Goal: Information Seeking & Learning: Learn about a topic

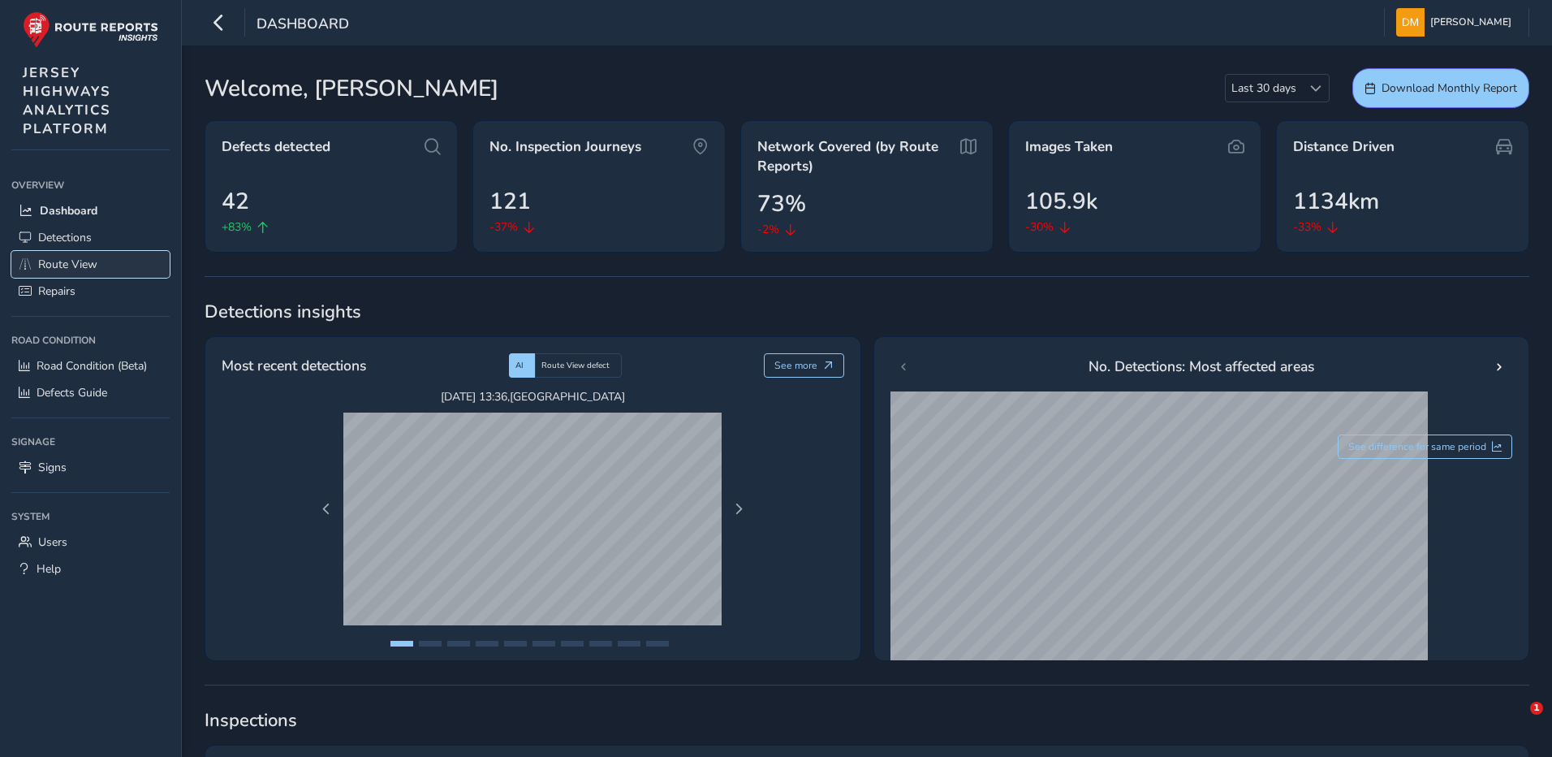
click at [84, 261] on span "Route View" at bounding box center [67, 264] width 59 height 15
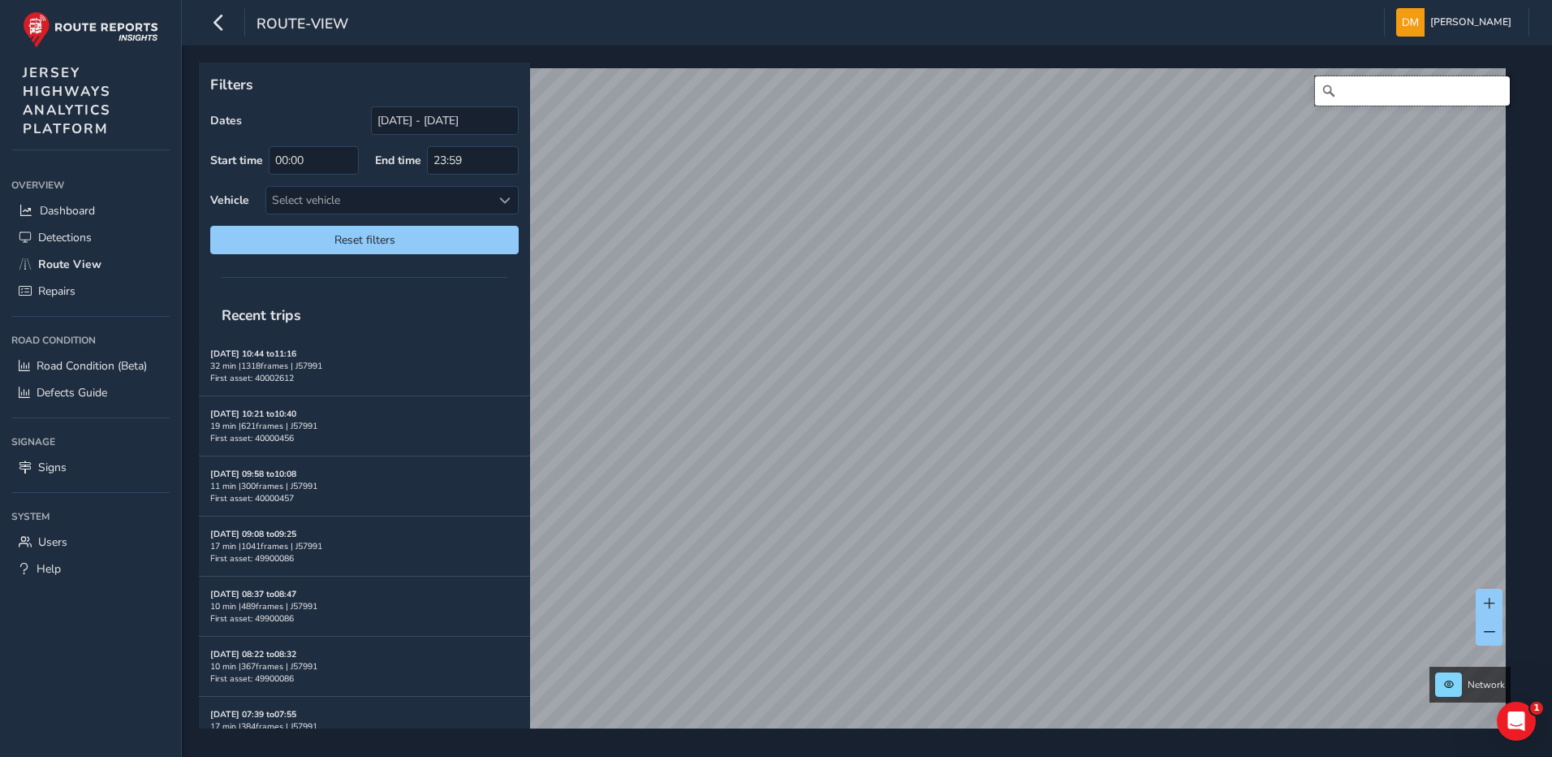
click at [1367, 93] on input "Search" at bounding box center [1412, 90] width 195 height 29
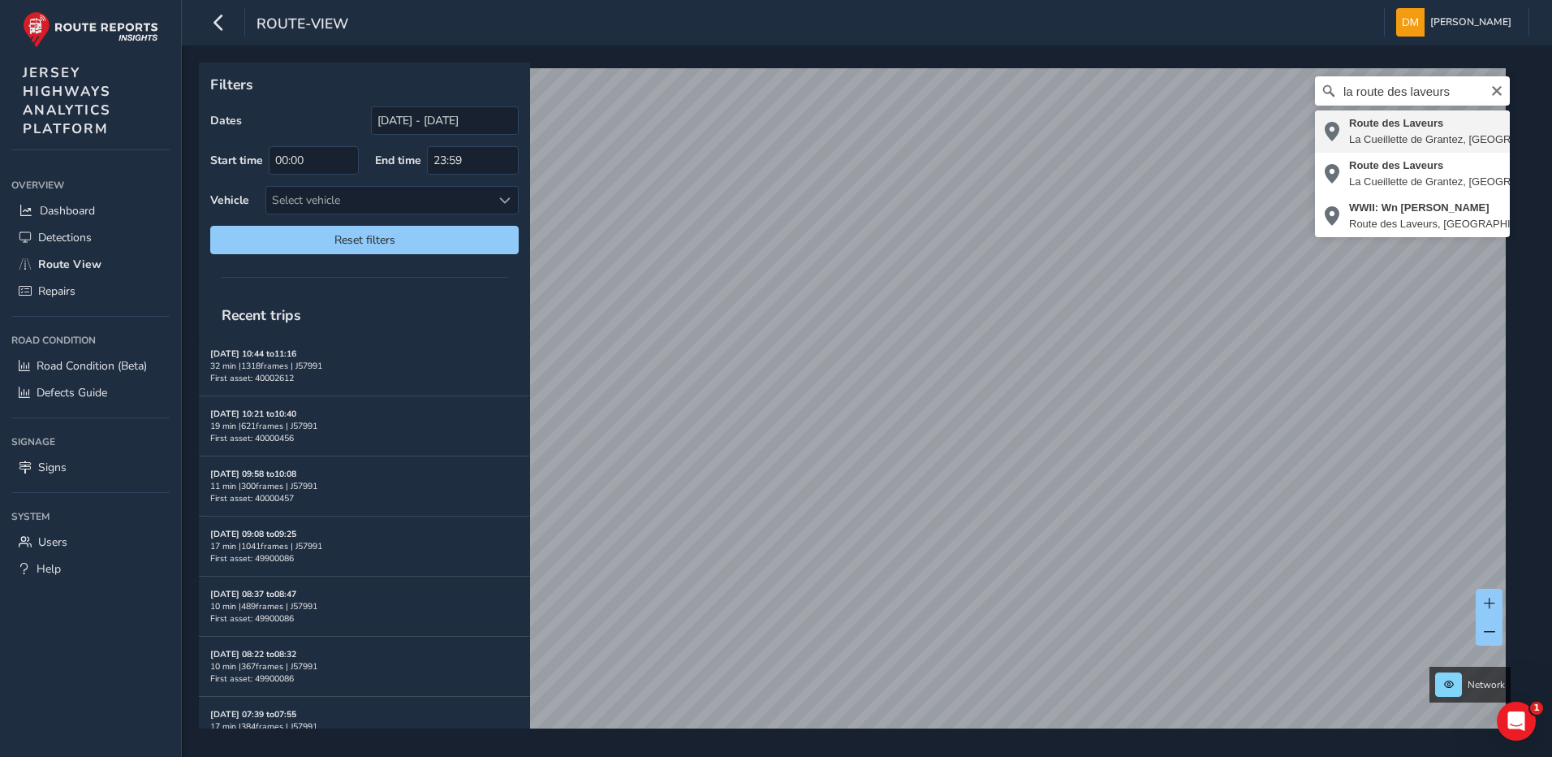
type input "Route des Laveurs, [GEOGRAPHIC_DATA] de Grantez, [GEOGRAPHIC_DATA], JE3 7FQ, [G…"
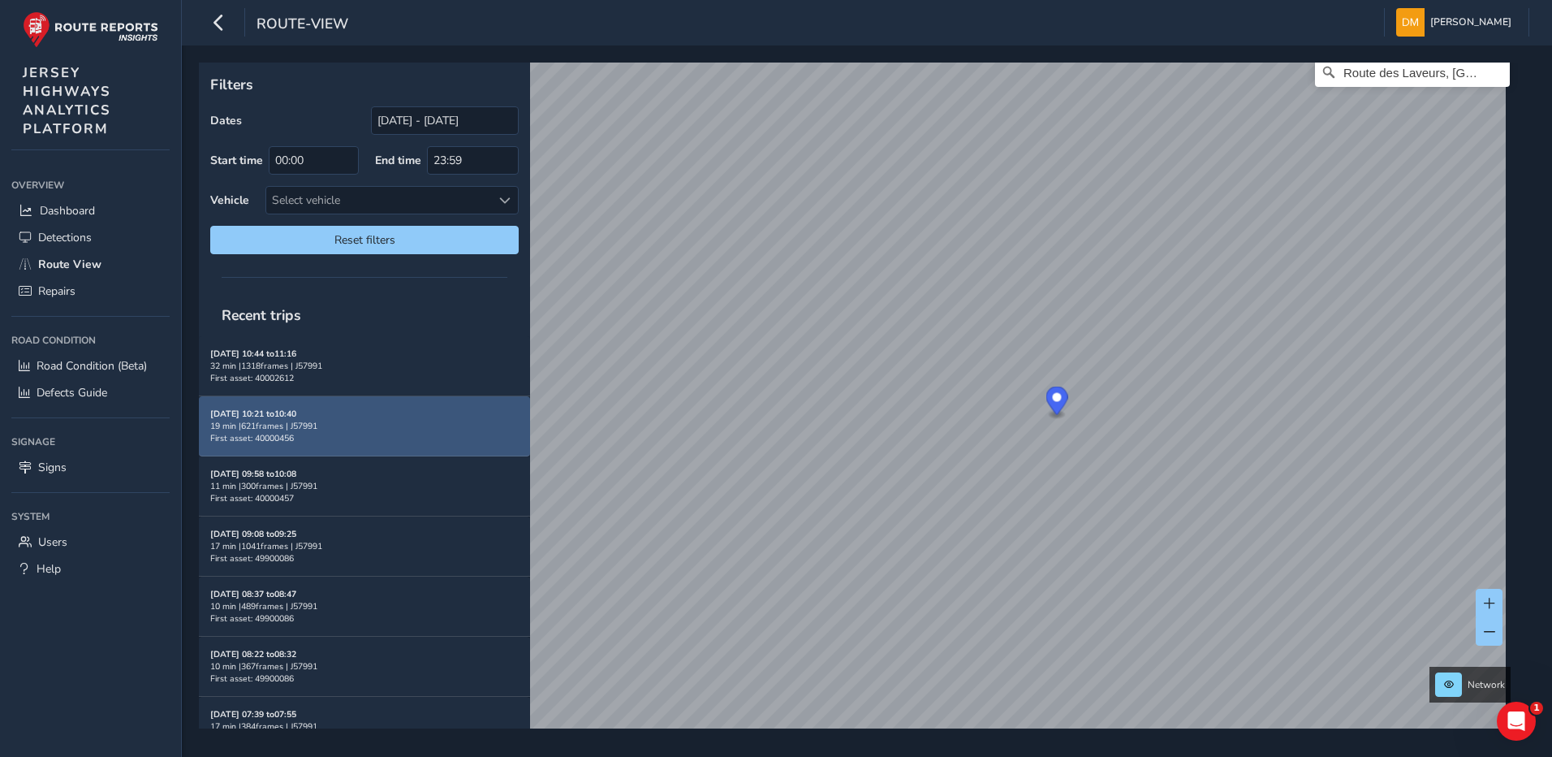
scroll to position [24, 0]
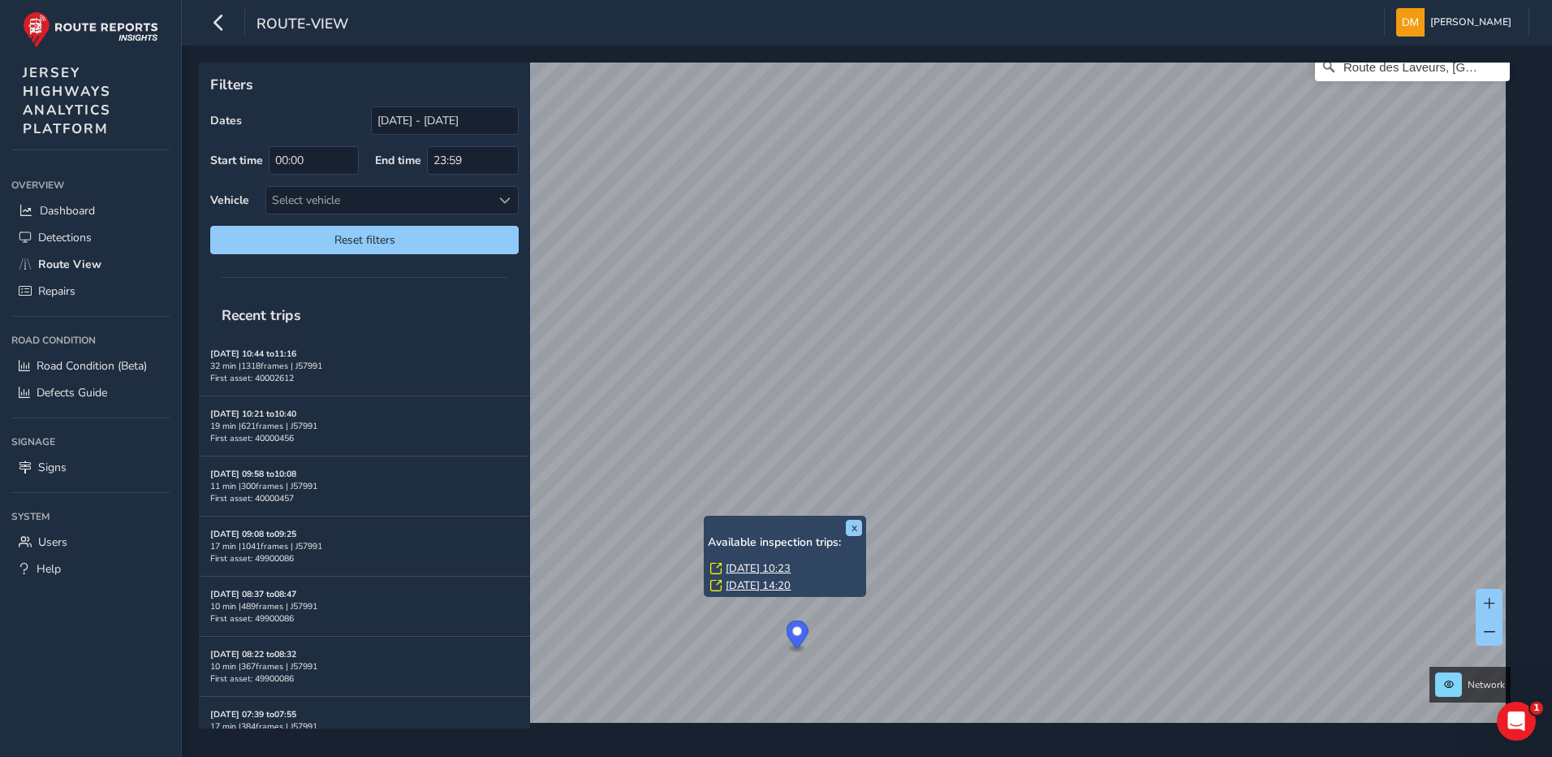
click at [785, 564] on link "[DATE] 10:23" at bounding box center [758, 568] width 65 height 15
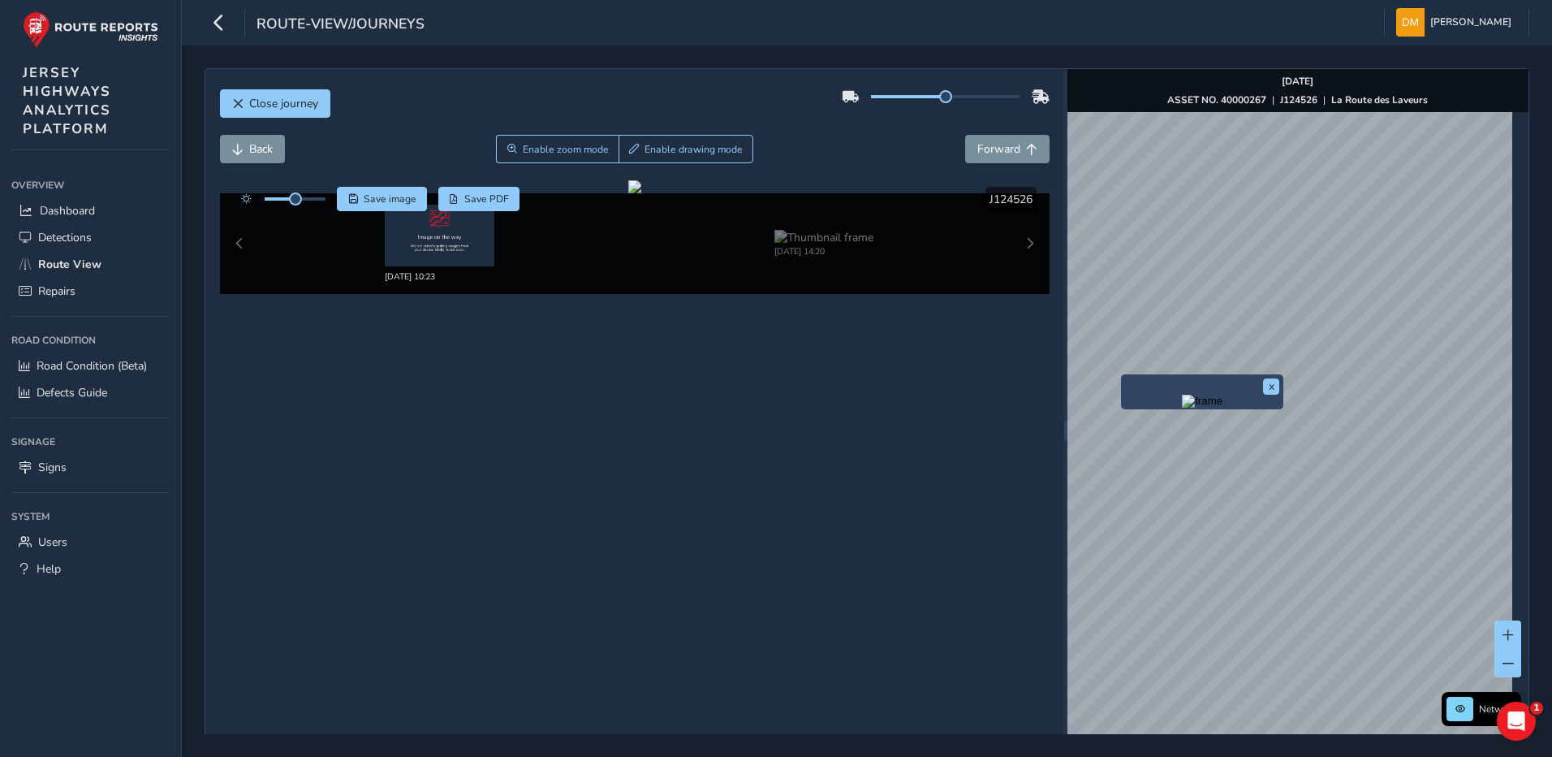
click at [1122, 374] on div "x" at bounding box center [1202, 391] width 162 height 35
click at [1141, 343] on div "x Available inspection trips: [DATE] 10:23 [DATE] 14:20" at bounding box center [1221, 382] width 162 height 81
click at [1186, 395] on link "[DATE] 10:23" at bounding box center [1194, 394] width 65 height 15
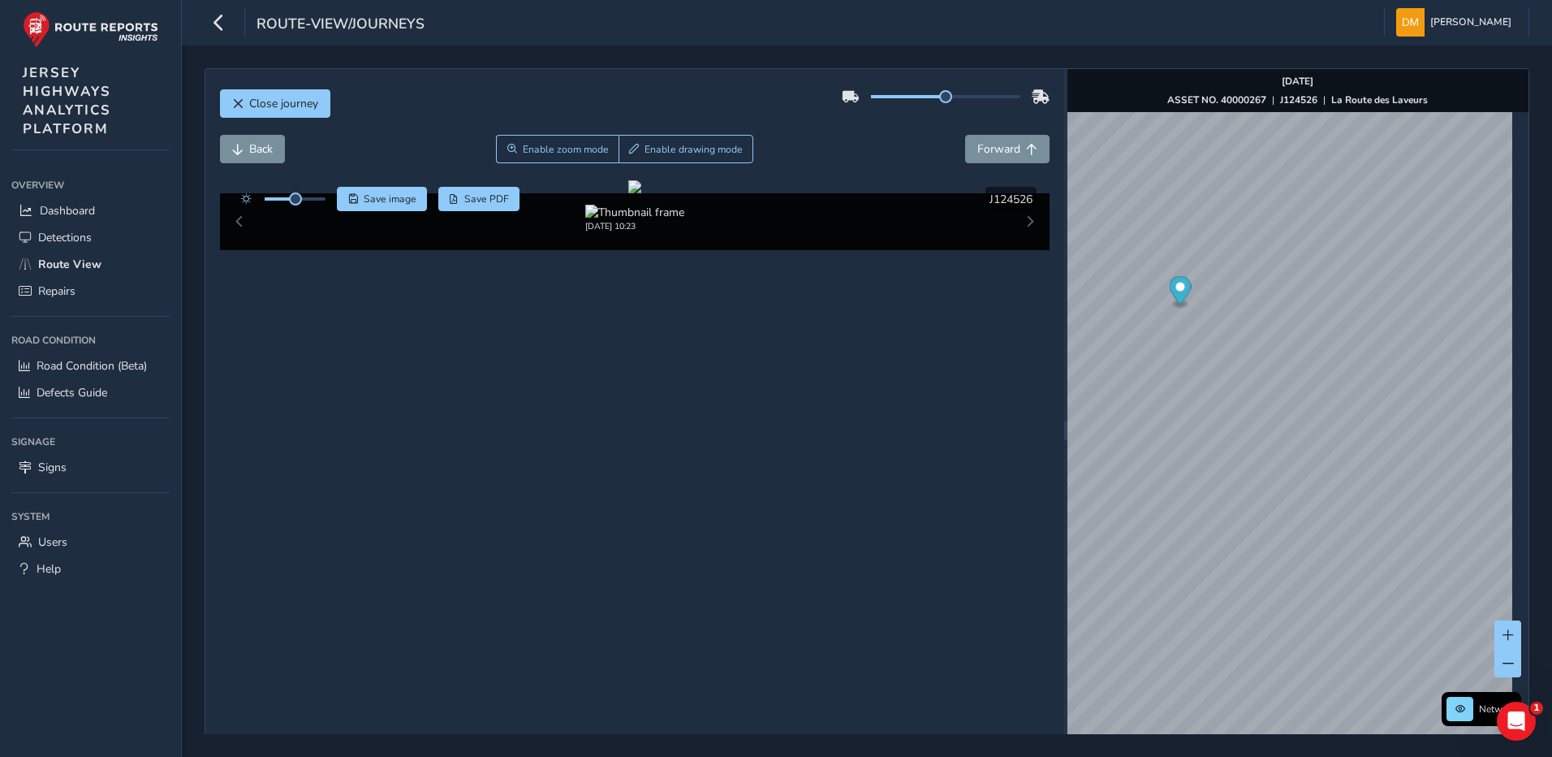
click at [867, 232] on div "[DATE] 10:23" at bounding box center [635, 219] width 757 height 28
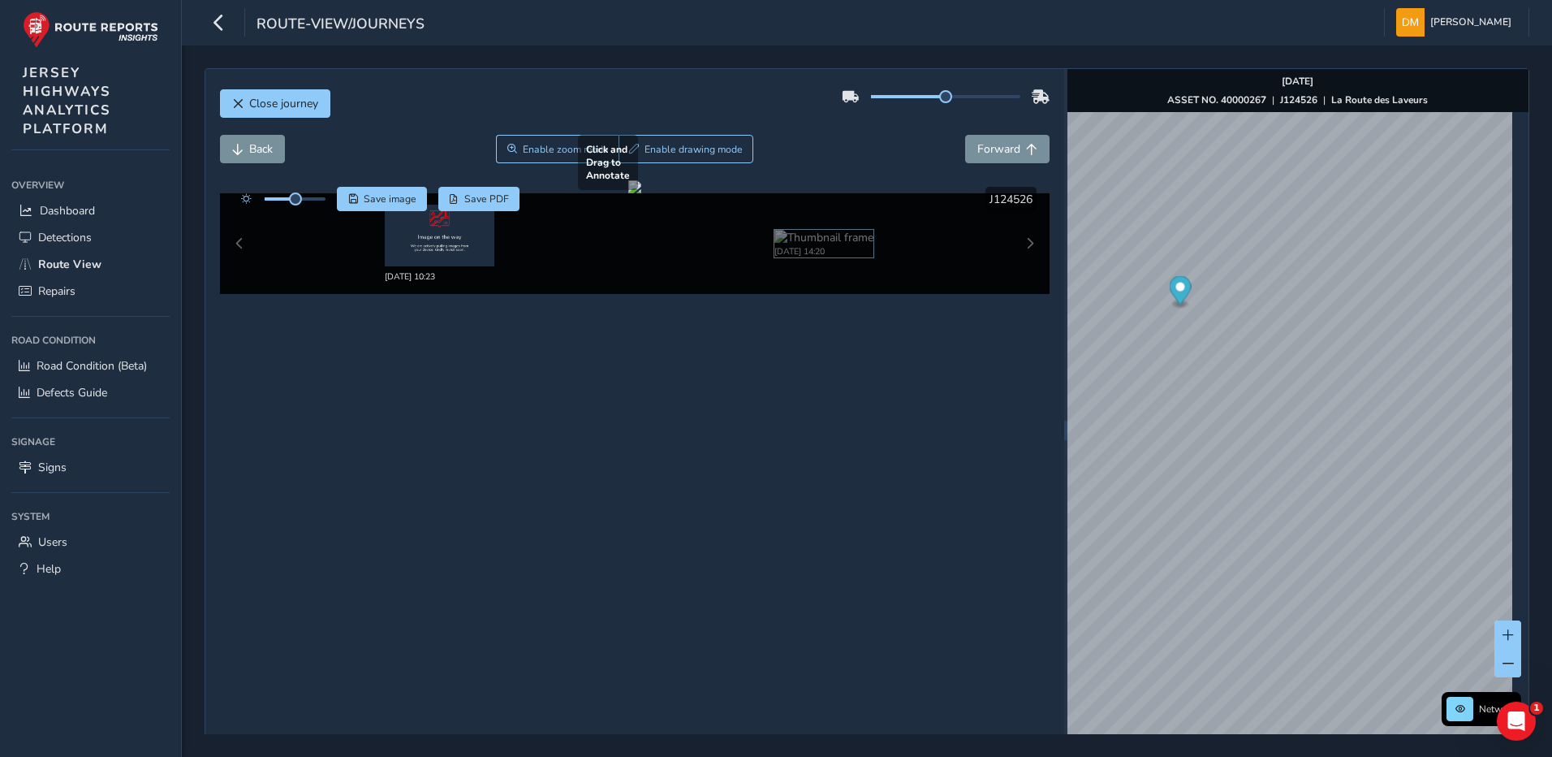
click at [798, 241] on img at bounding box center [824, 237] width 99 height 15
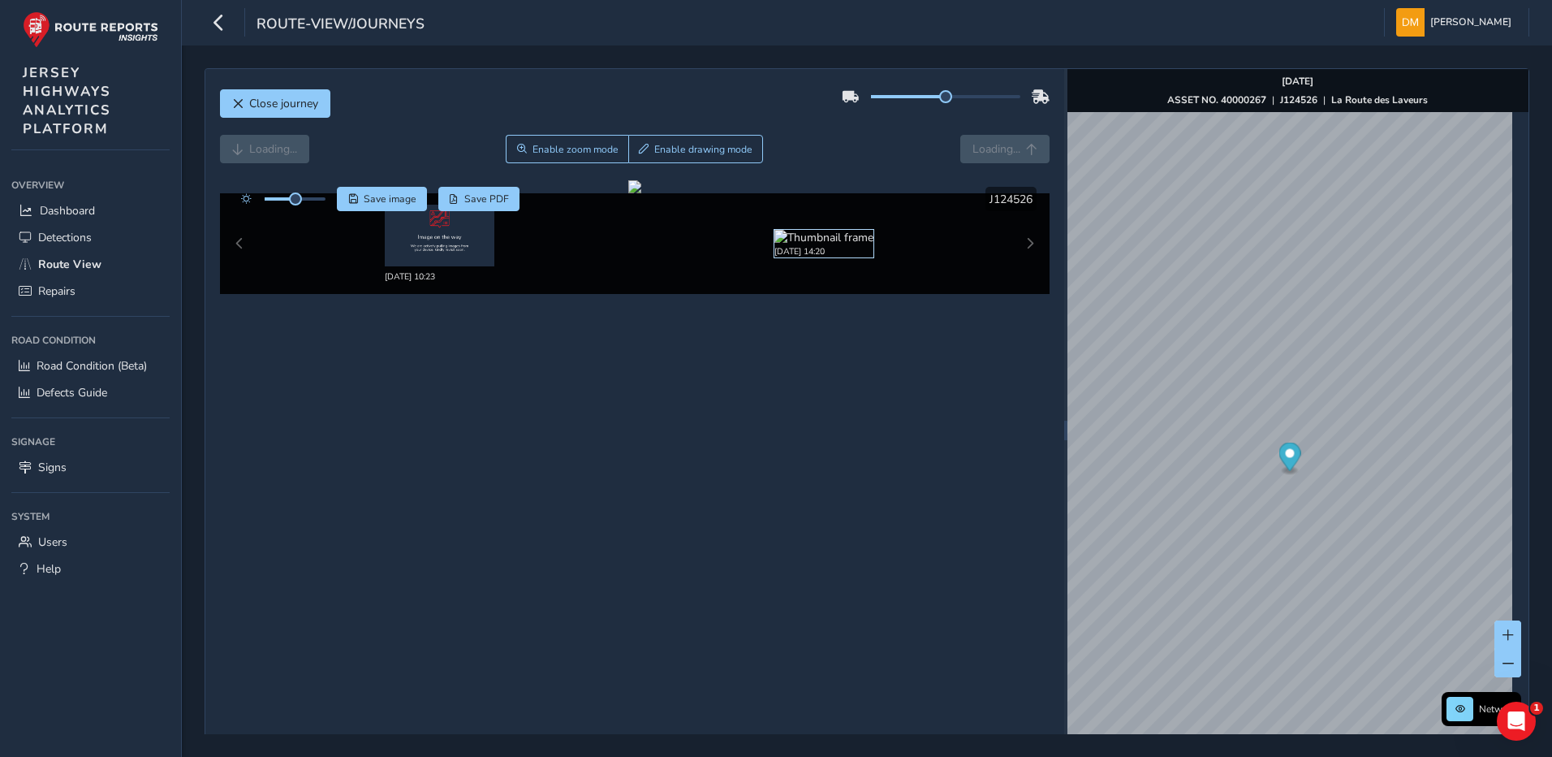
click at [831, 245] on img at bounding box center [824, 237] width 99 height 15
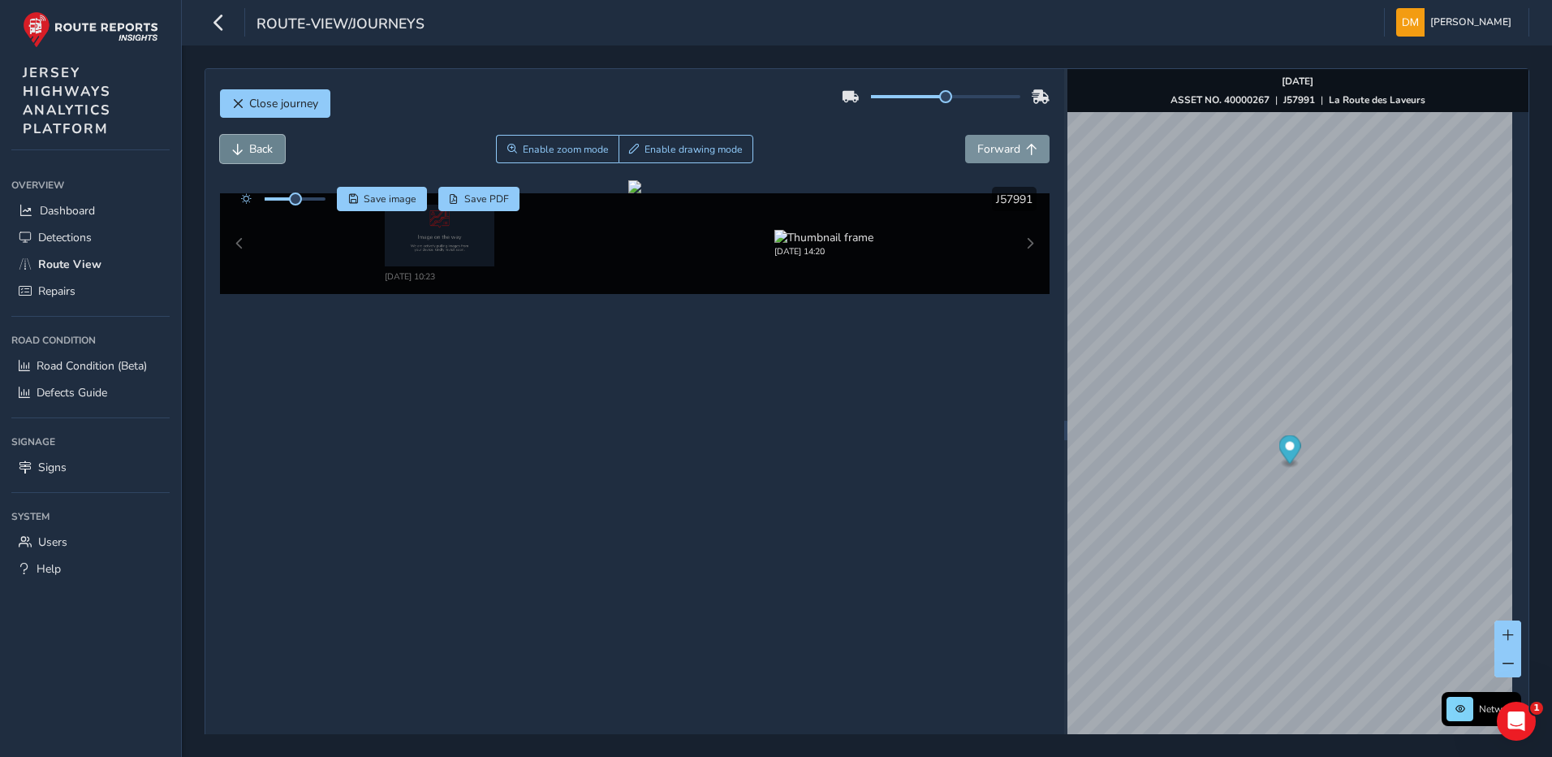
click at [245, 143] on button "Back" at bounding box center [252, 149] width 65 height 28
click at [265, 152] on span "Back" at bounding box center [261, 148] width 24 height 15
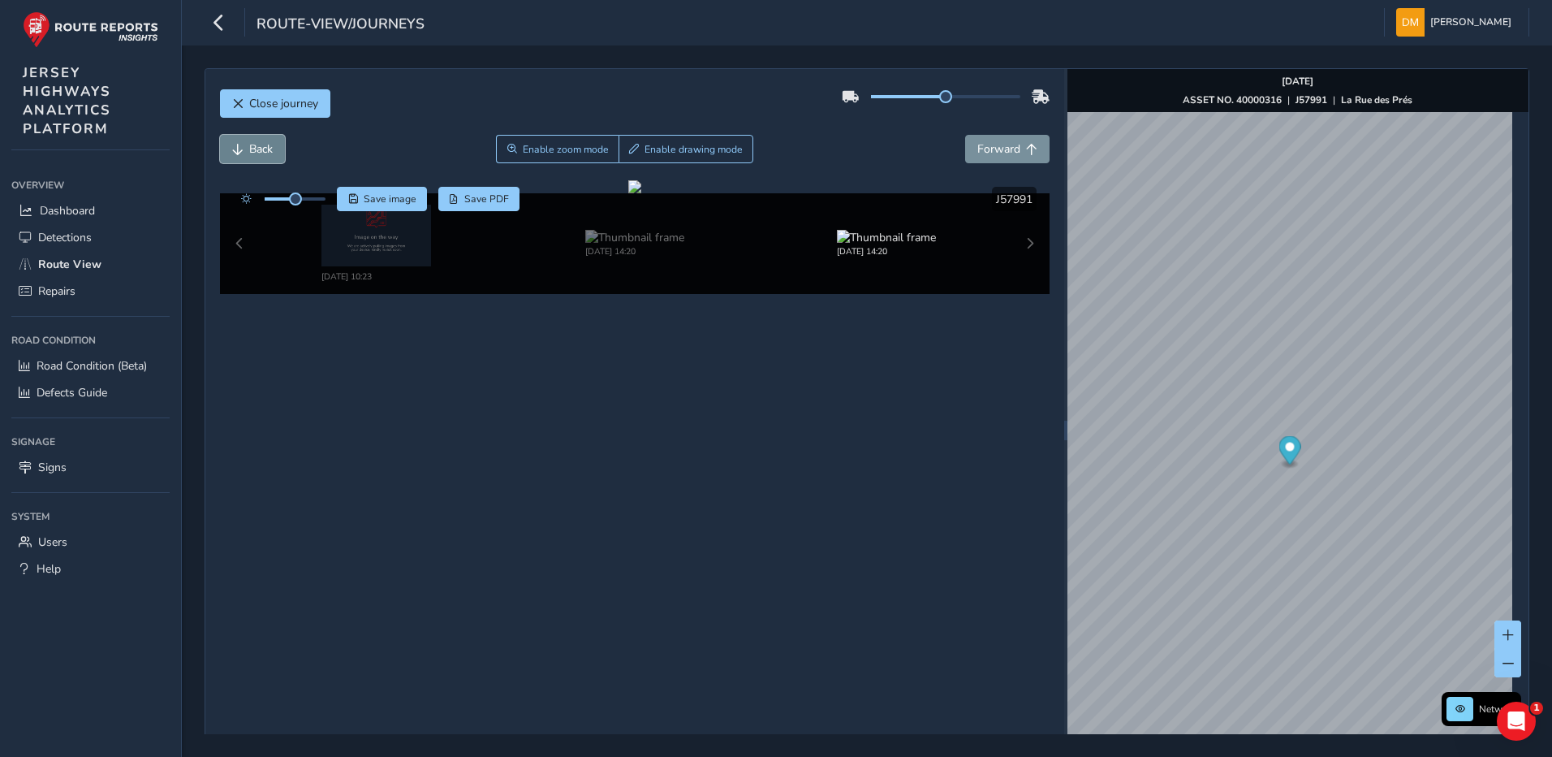
click at [265, 152] on span "Back" at bounding box center [261, 148] width 24 height 15
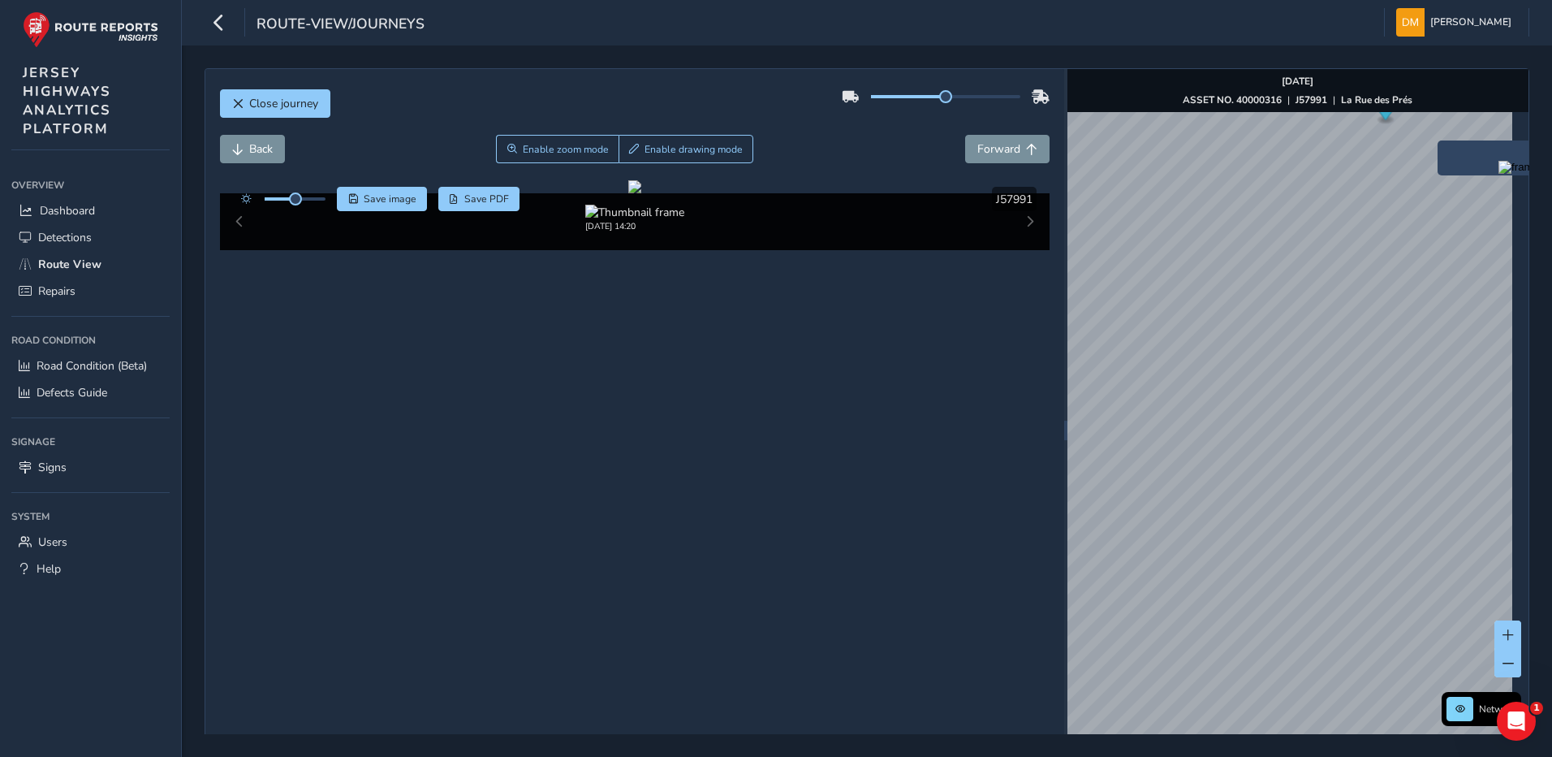
click at [1439, 145] on div "x" at bounding box center [1519, 157] width 162 height 35
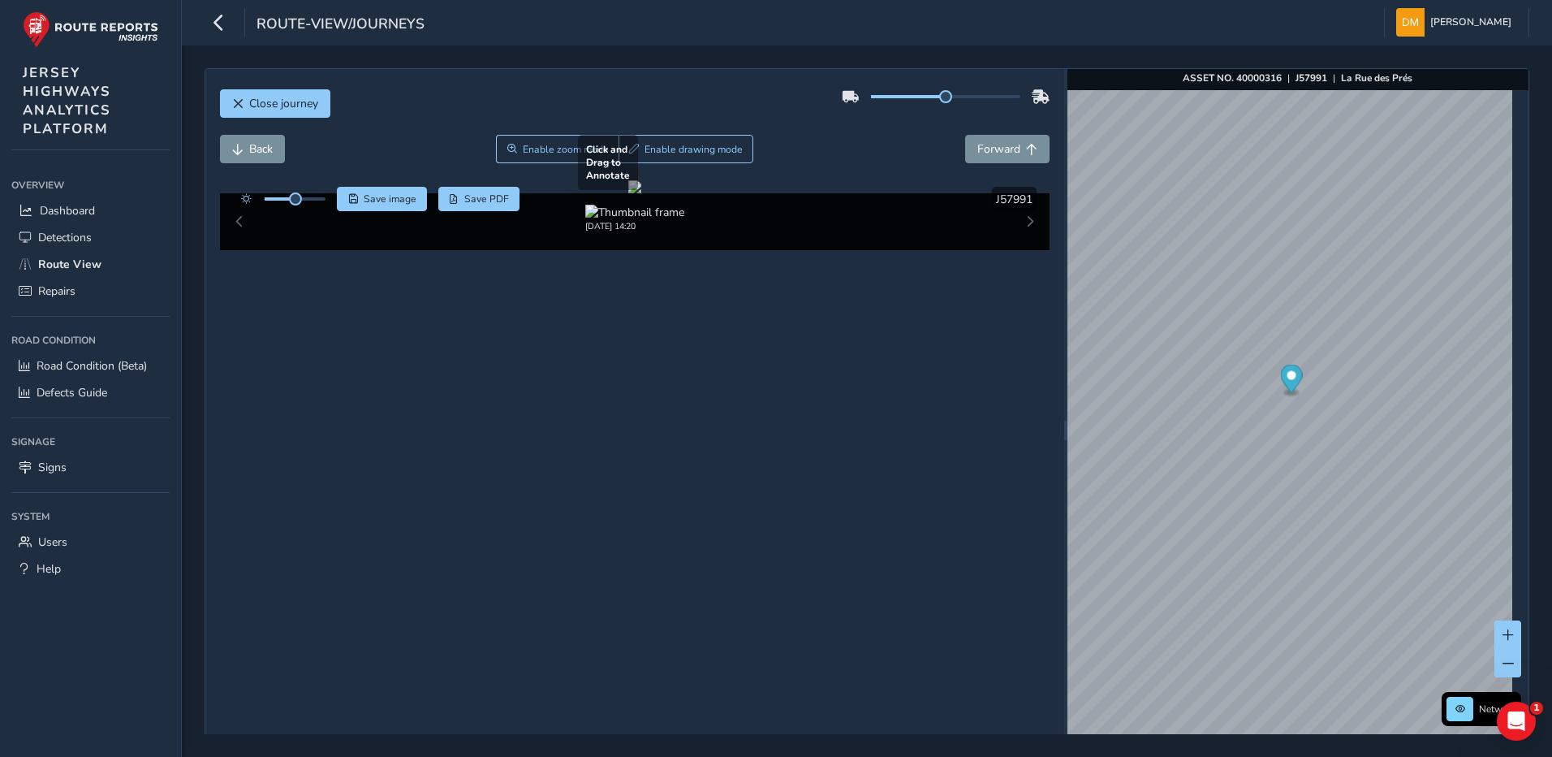
scroll to position [37, 0]
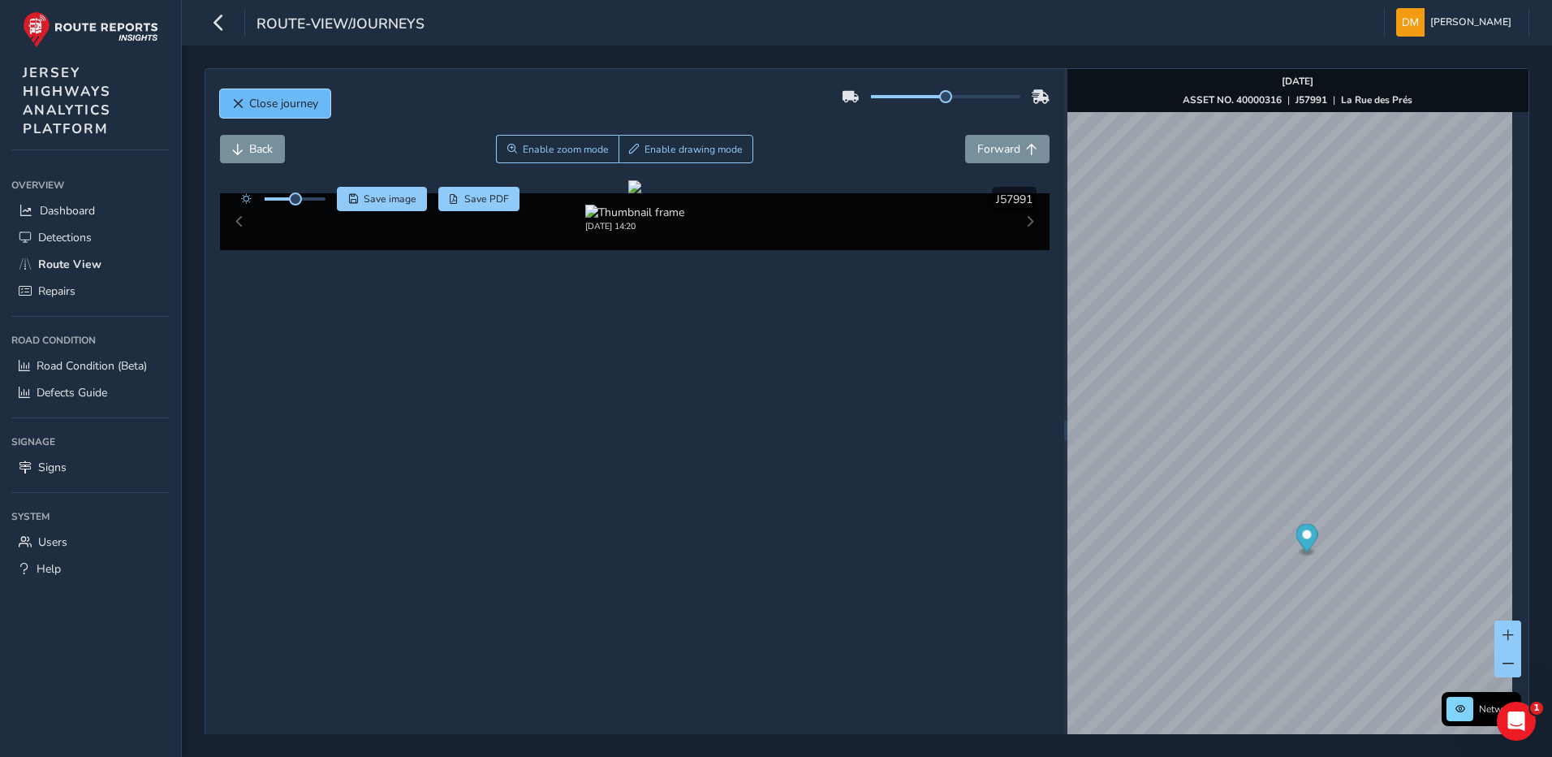
click at [235, 102] on span "Close journey" at bounding box center [237, 103] width 11 height 11
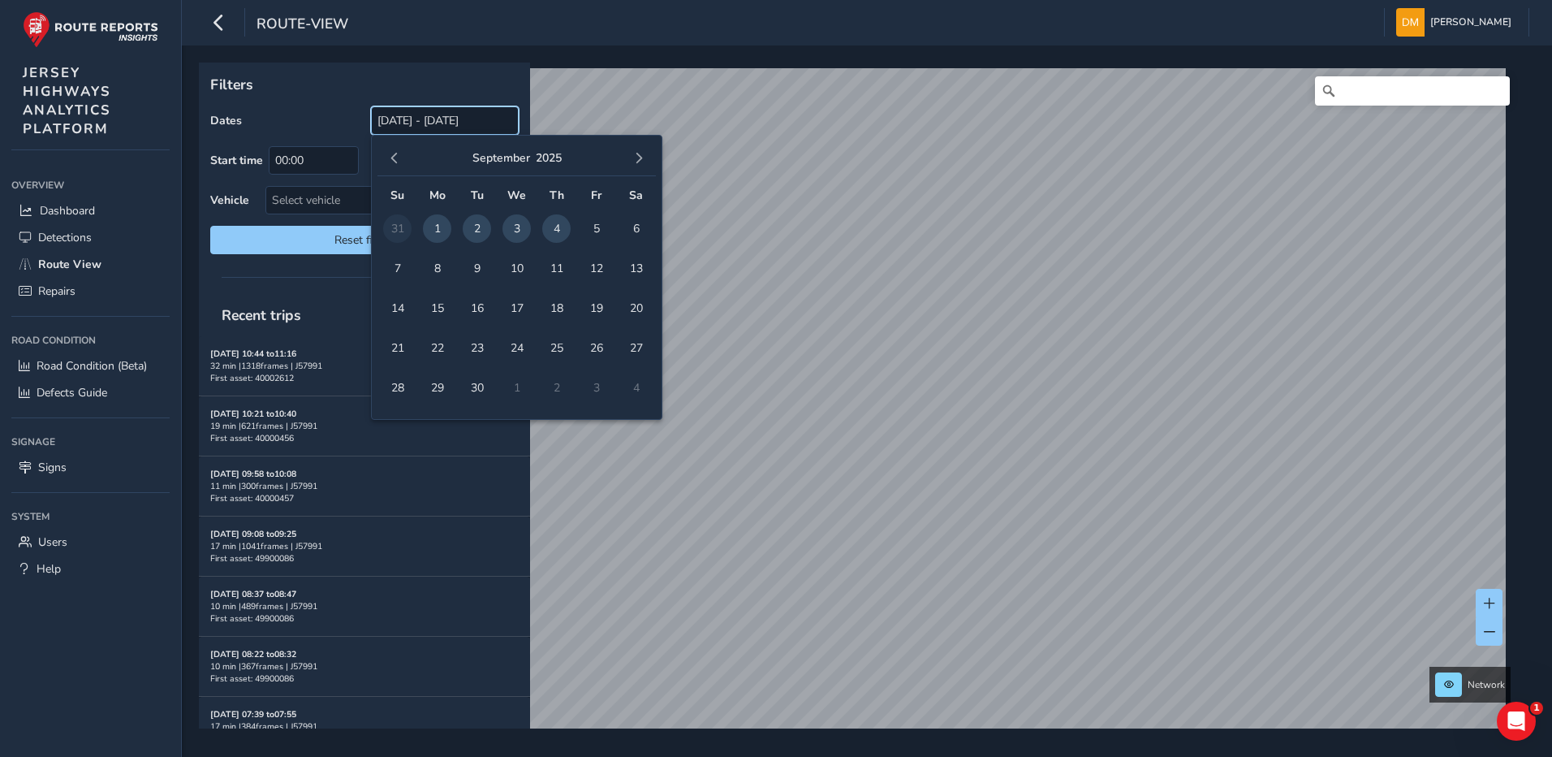
click at [417, 120] on input "[DATE] - [DATE]" at bounding box center [445, 120] width 148 height 28
click at [394, 158] on span "button" at bounding box center [394, 158] width 11 height 11
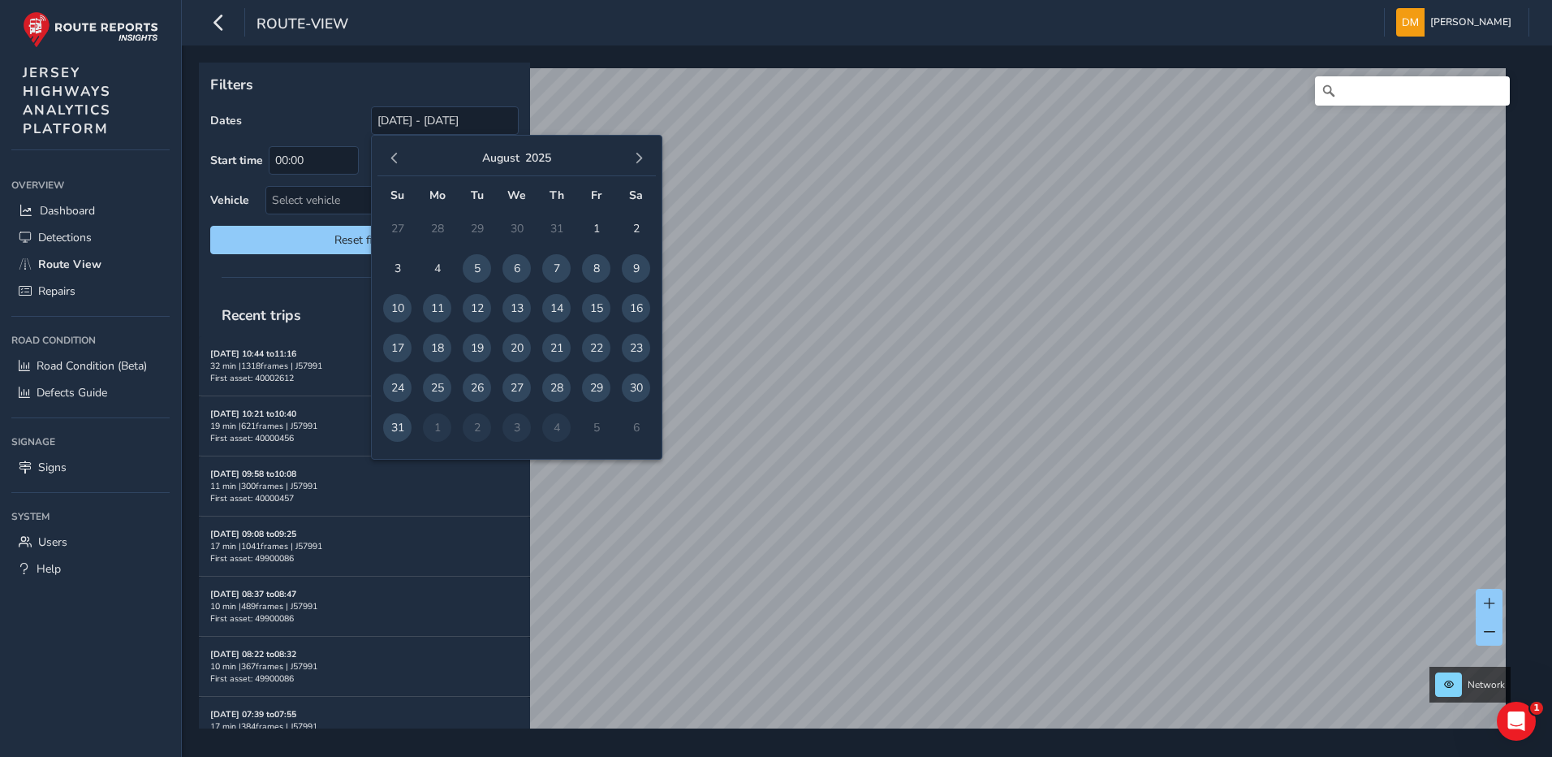
click at [395, 158] on span "button" at bounding box center [394, 158] width 11 height 11
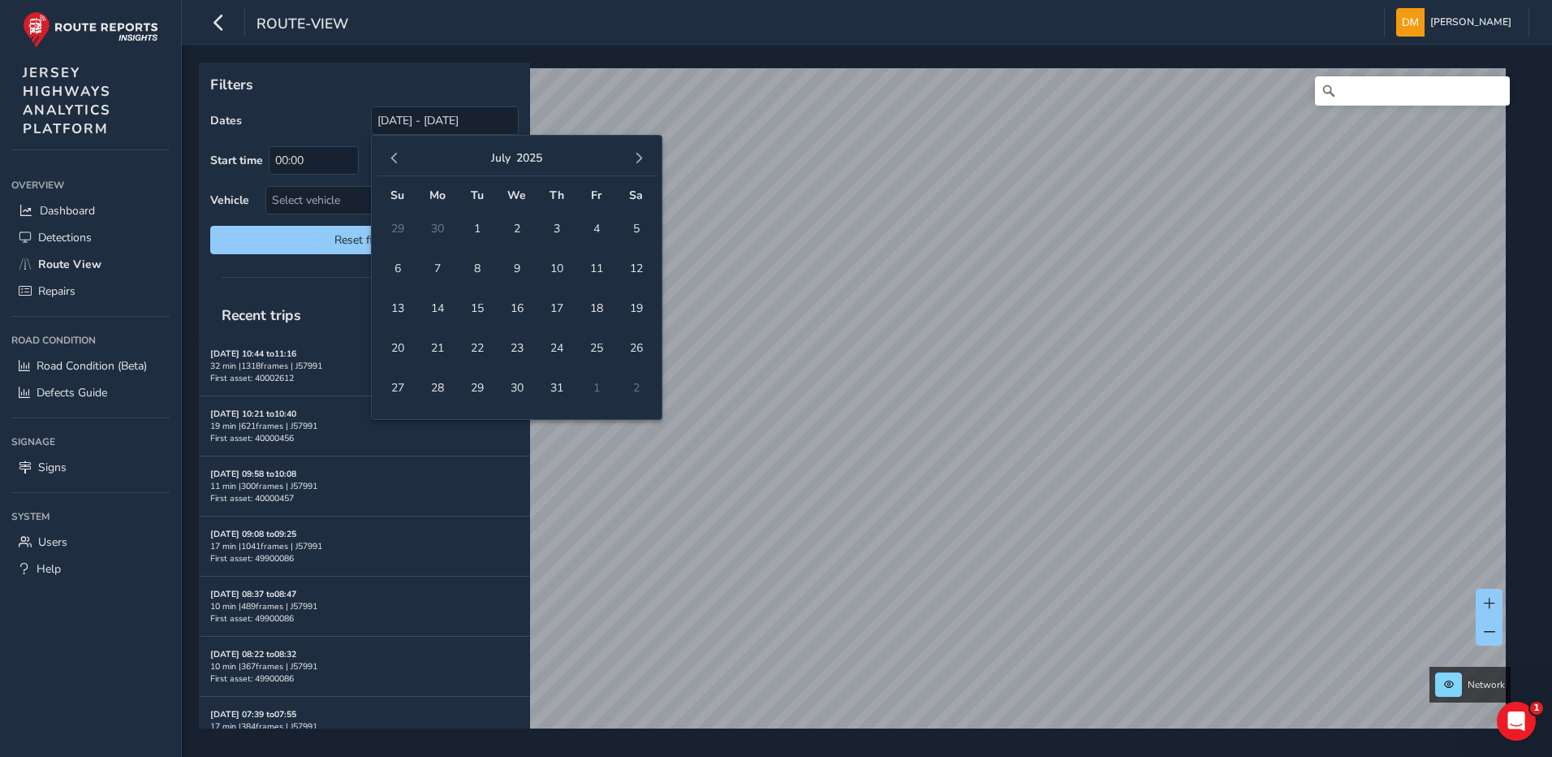
click at [395, 158] on span "button" at bounding box center [394, 158] width 11 height 11
click at [401, 267] on span "4" at bounding box center [397, 268] width 28 height 28
click at [455, 62] on div "Filters Dates [DATE] Start time 00:00 End time 23:59 Vehicle Select vehicle Res…" at bounding box center [867, 400] width 1370 height 711
click at [476, 122] on input "[DATE]" at bounding box center [445, 120] width 148 height 28
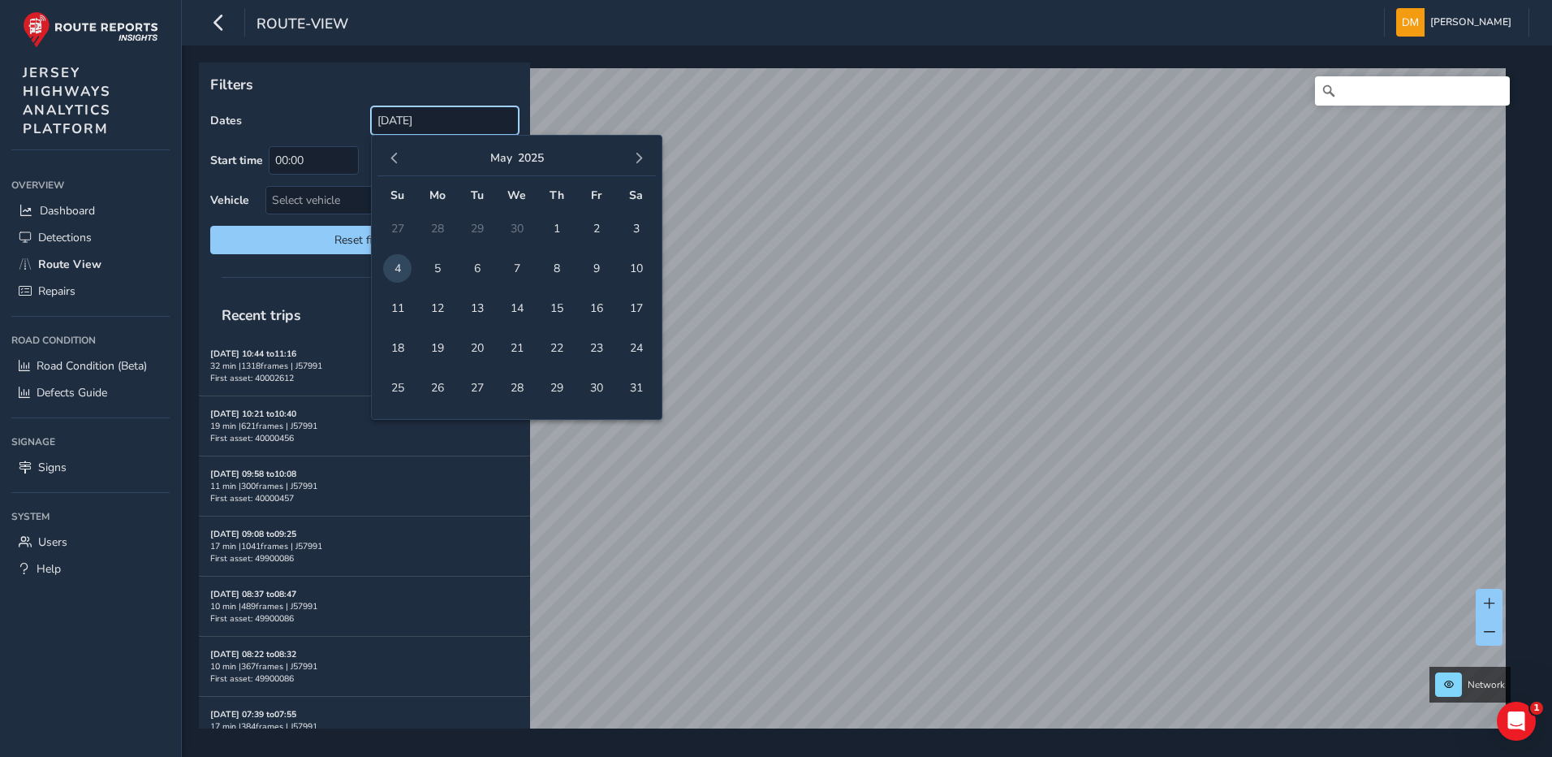
click at [453, 118] on input "[DATE]" at bounding box center [445, 120] width 148 height 28
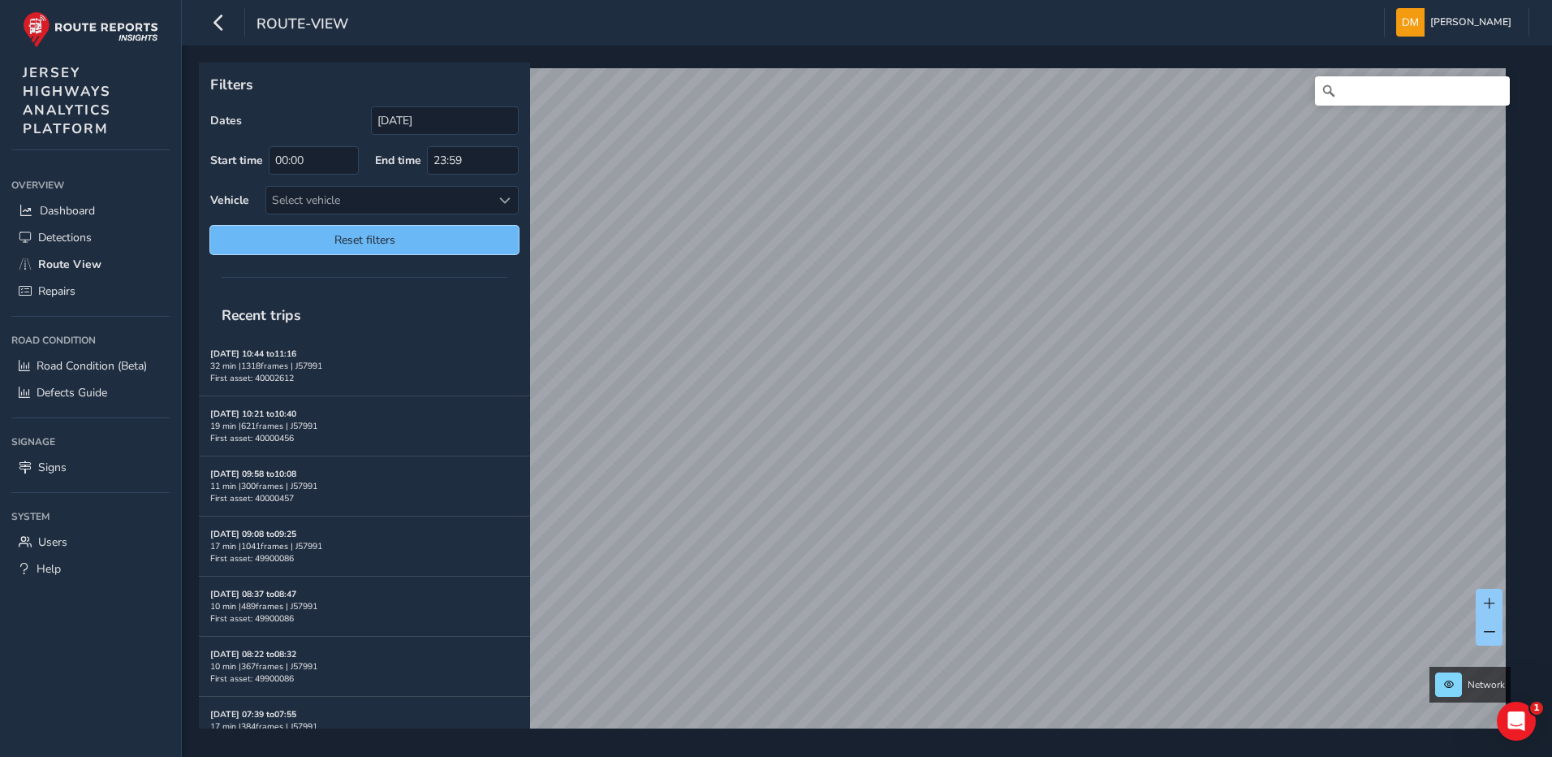
click at [356, 247] on span "Reset filters" at bounding box center [364, 239] width 284 height 15
click at [385, 123] on input "[DATE] - [DATE]" at bounding box center [445, 120] width 148 height 28
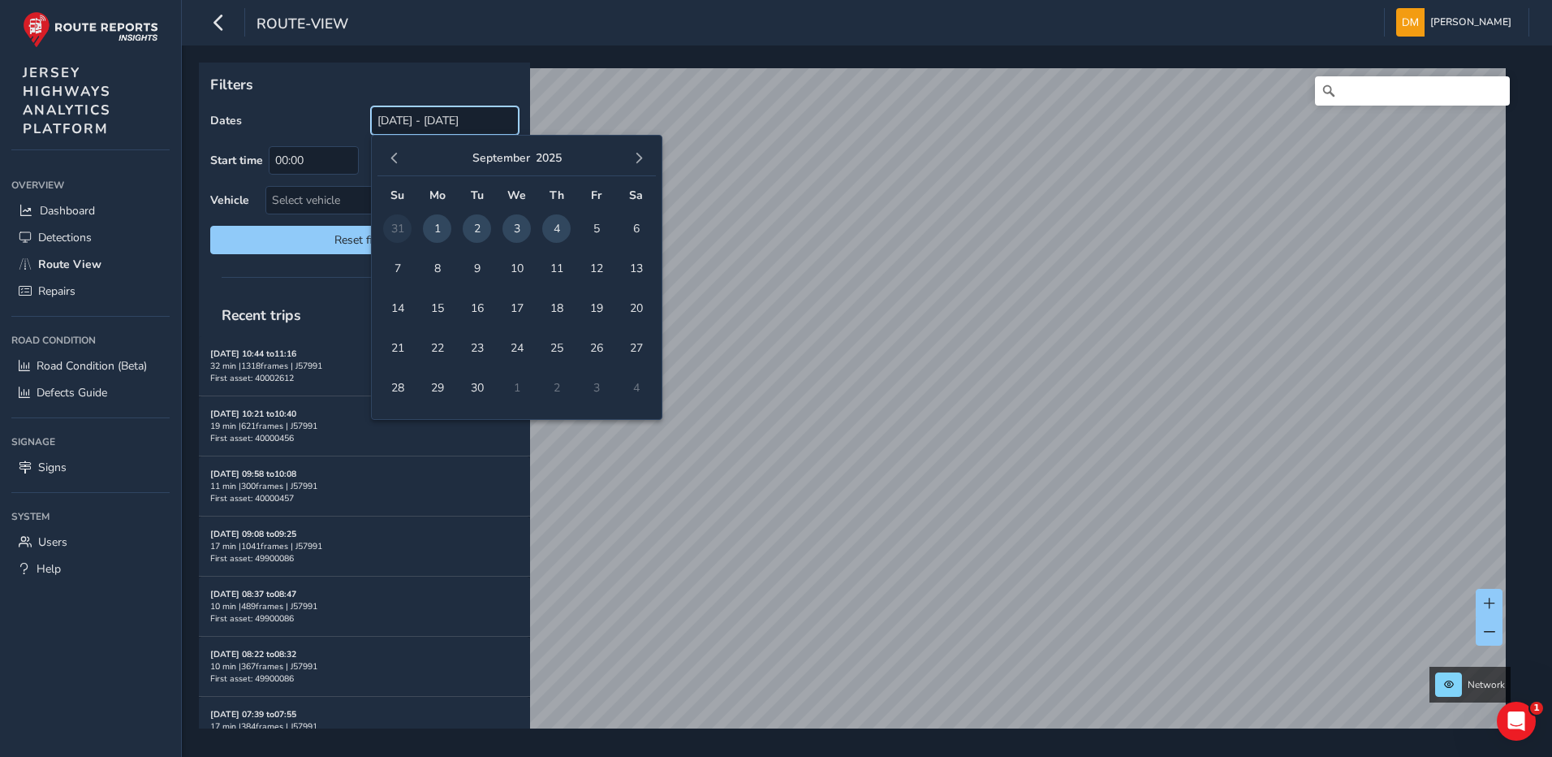
click at [387, 119] on input "[DATE] - [DATE]" at bounding box center [445, 120] width 148 height 28
click at [388, 119] on input "[DATE] - [DATE]" at bounding box center [445, 120] width 148 height 28
click at [386, 120] on input "[DATE] - [DATE]" at bounding box center [445, 120] width 148 height 28
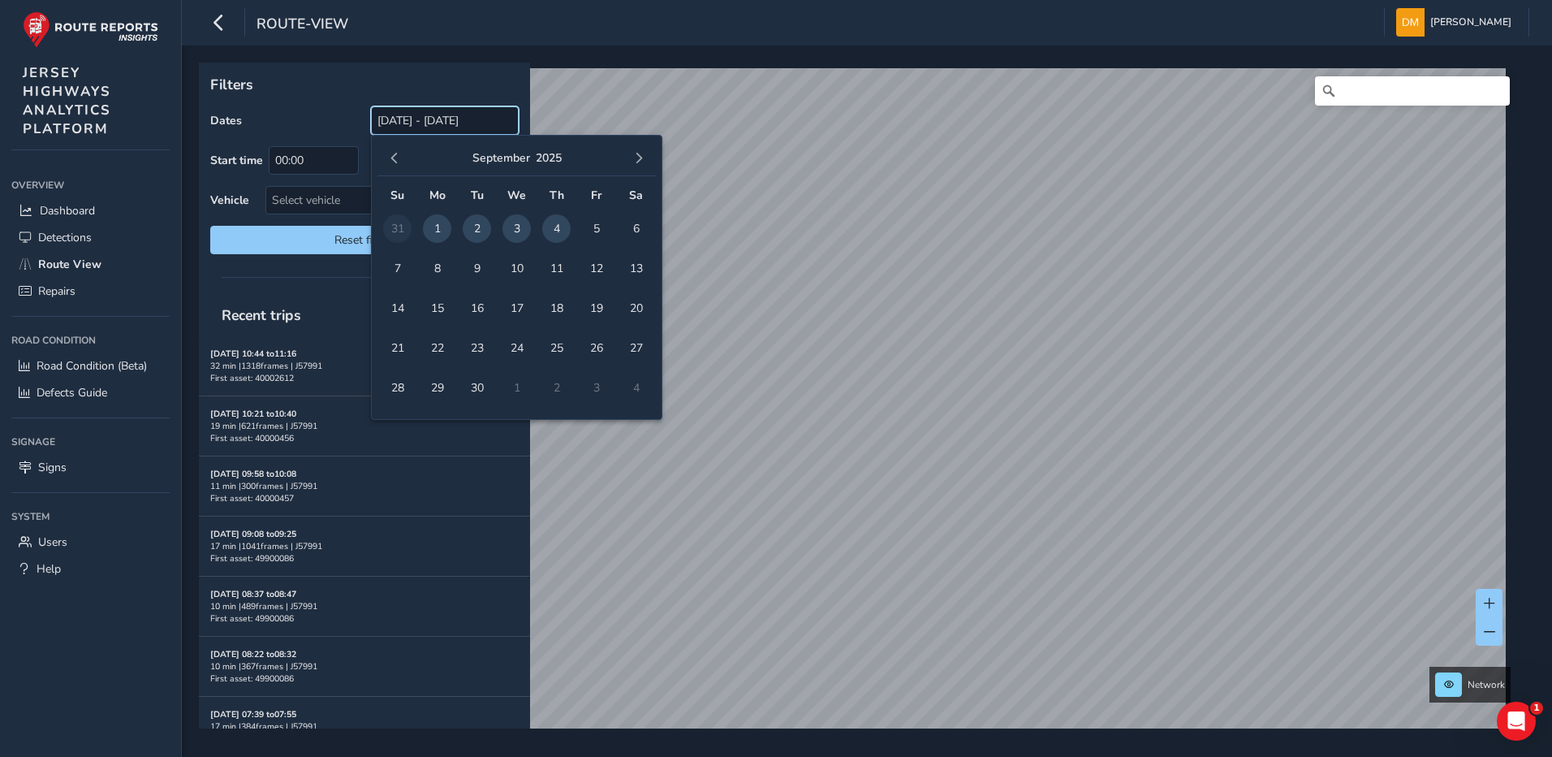
drag, startPoint x: 386, startPoint y: 120, endPoint x: 400, endPoint y: 121, distance: 13.8
click at [400, 117] on input "[DATE] - [DATE]" at bounding box center [445, 120] width 148 height 28
click at [410, 119] on input "[DATE] - [DATE]" at bounding box center [445, 120] width 148 height 28
click at [405, 121] on input "[DATE] - [DATE]" at bounding box center [445, 120] width 148 height 28
click at [389, 166] on button "button" at bounding box center [394, 158] width 23 height 23
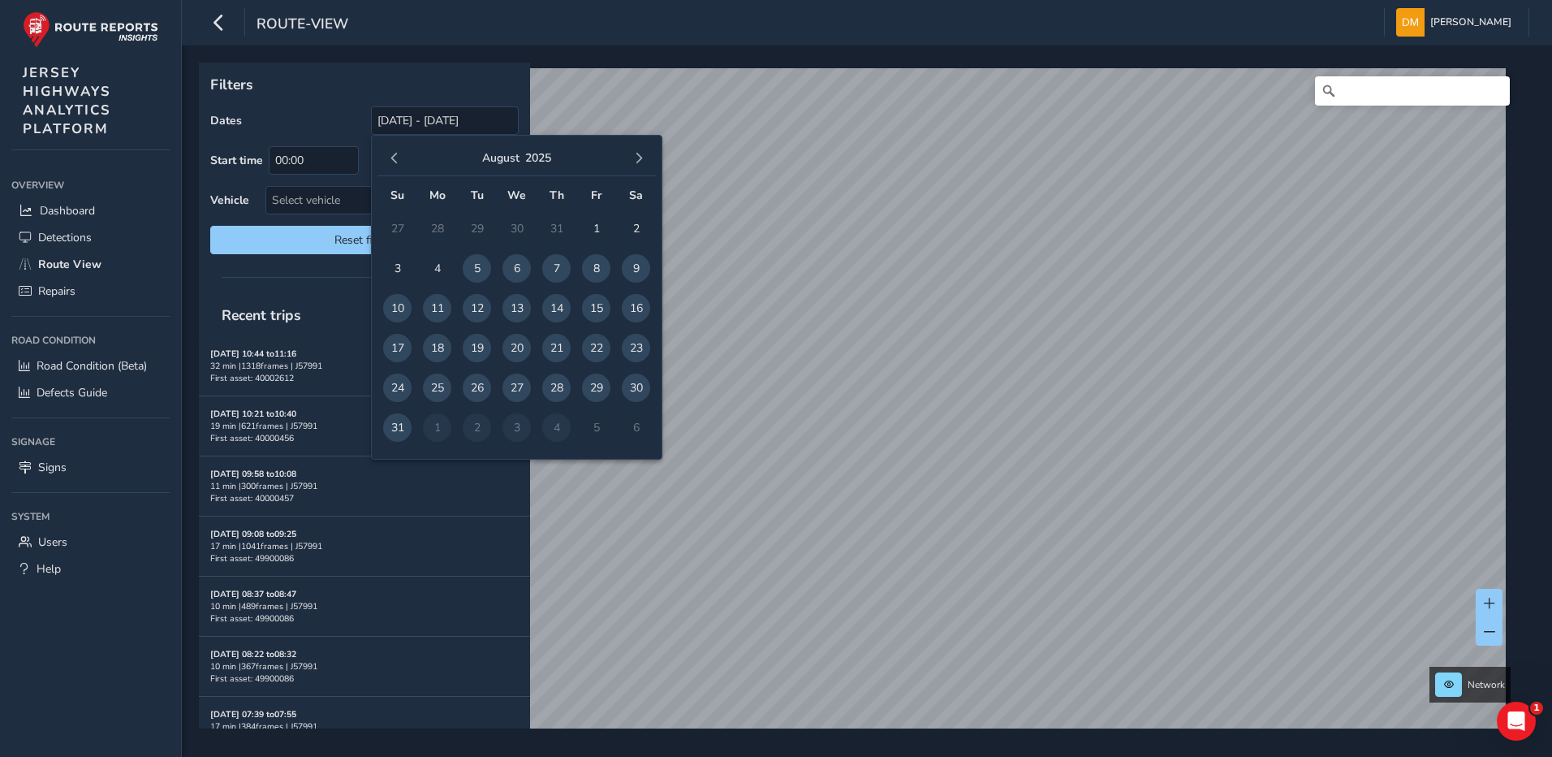
click at [392, 163] on span "button" at bounding box center [394, 158] width 11 height 11
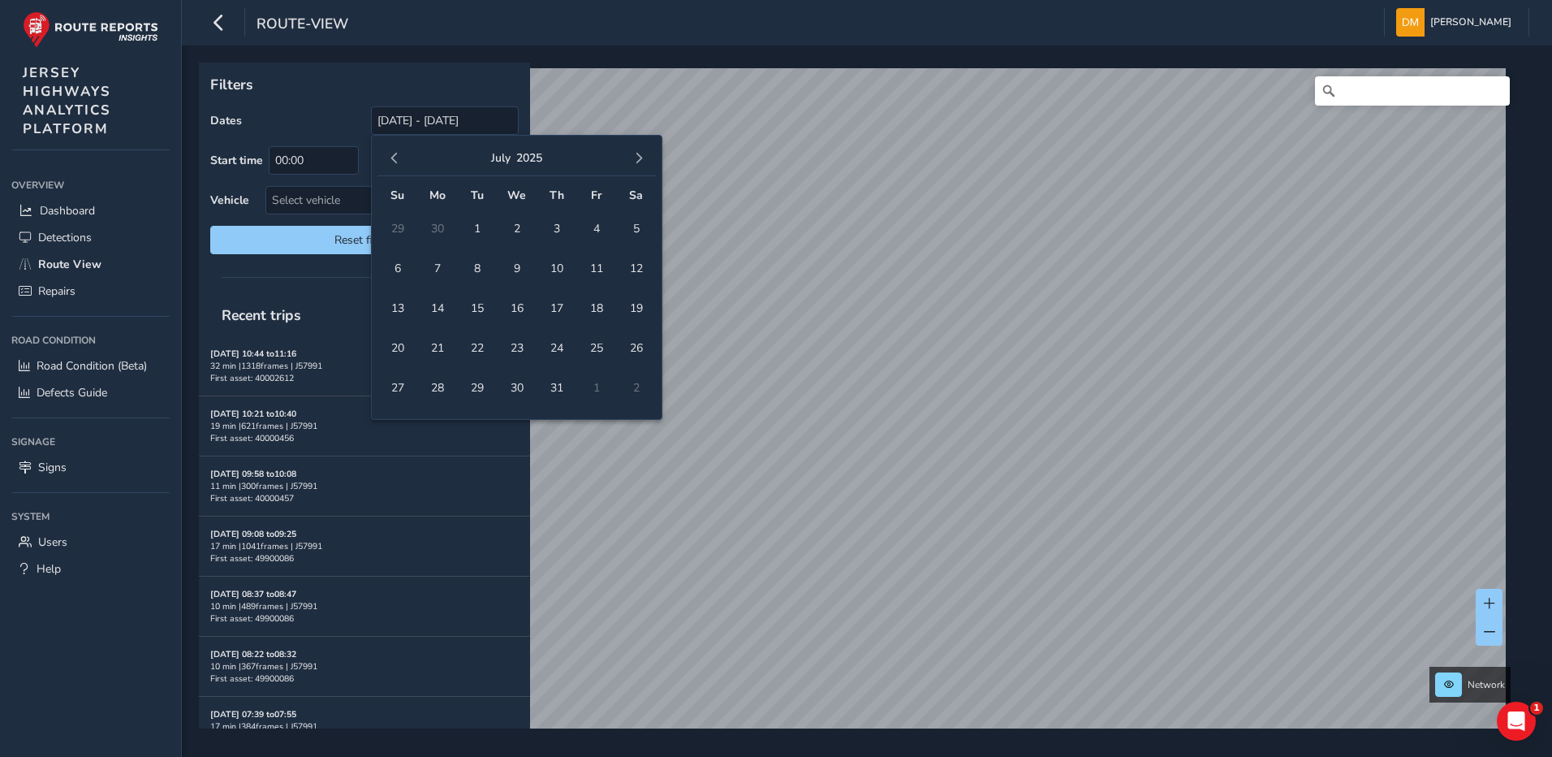
click at [392, 163] on span "button" at bounding box center [394, 158] width 11 height 11
click at [399, 260] on span "6" at bounding box center [397, 268] width 28 height 28
click at [447, 119] on input "[DATE]" at bounding box center [445, 120] width 148 height 28
drag, startPoint x: 274, startPoint y: 81, endPoint x: 285, endPoint y: 88, distance: 13.5
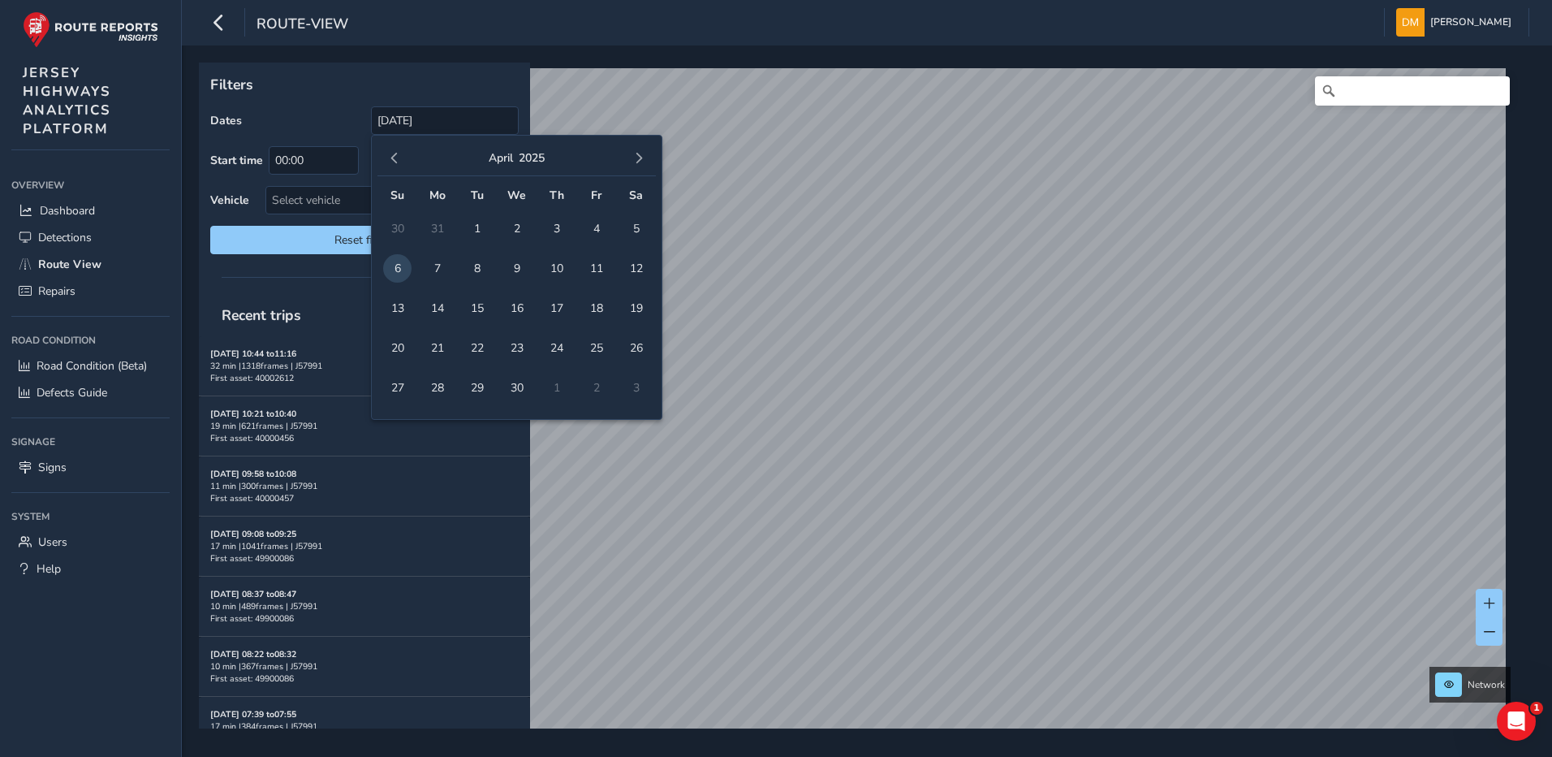
click at [276, 83] on p "Filters" at bounding box center [364, 84] width 309 height 21
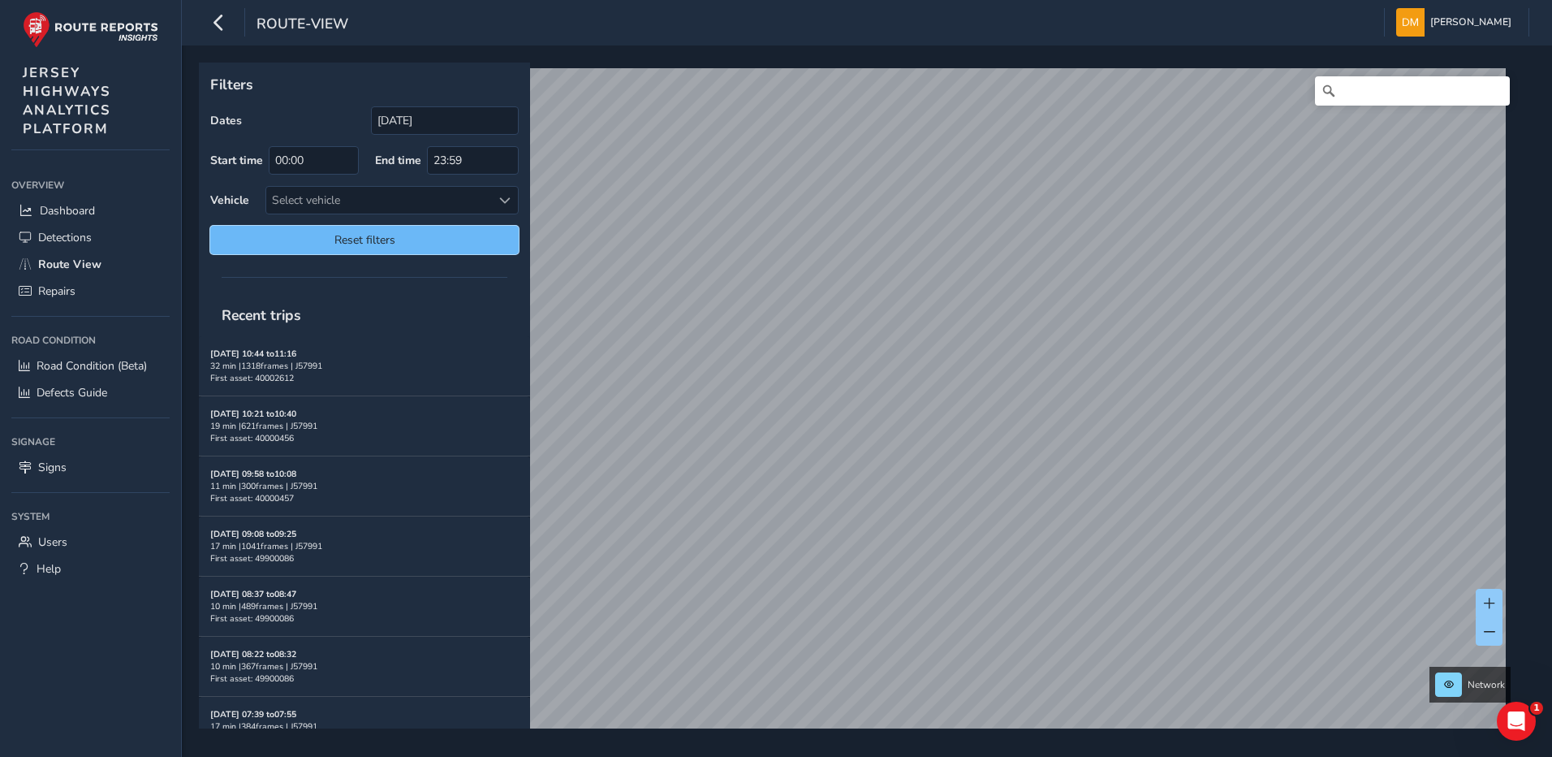
click at [434, 233] on span "Reset filters" at bounding box center [364, 239] width 284 height 15
type input "[DATE] - [DATE]"
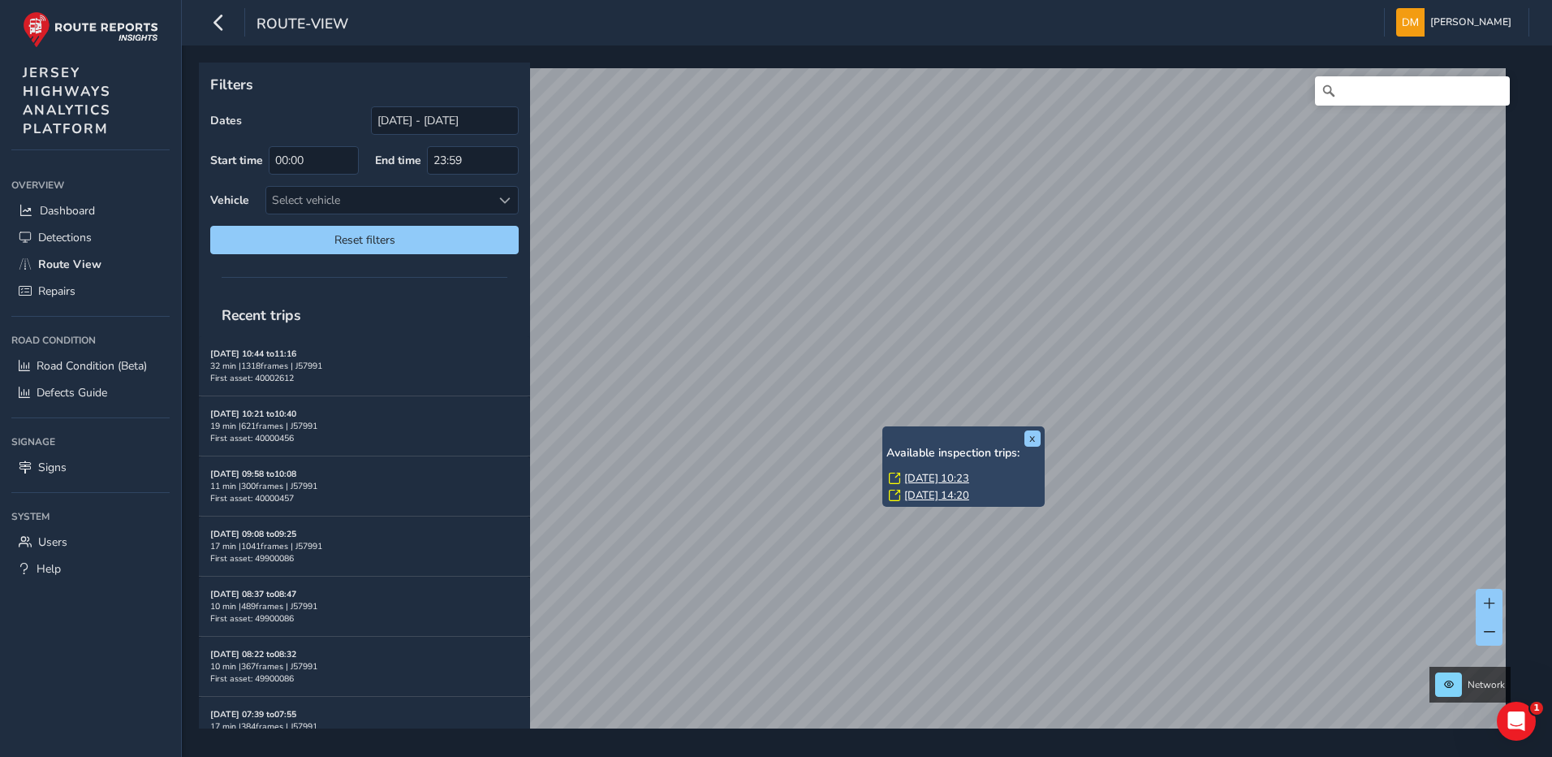
click at [937, 475] on link "[DATE] 10:23" at bounding box center [936, 478] width 65 height 15
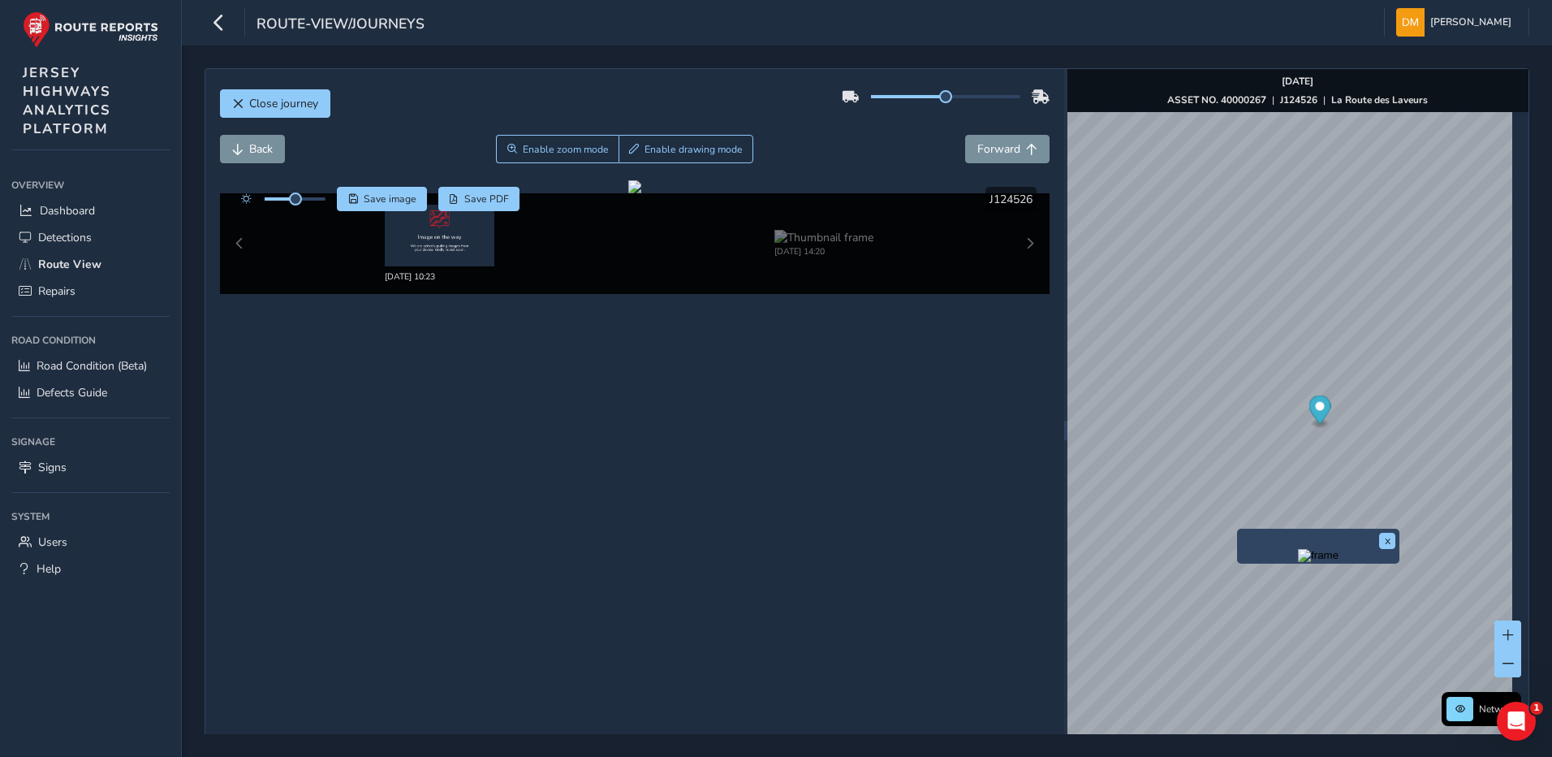
click at [1237, 529] on div "x" at bounding box center [1318, 546] width 162 height 35
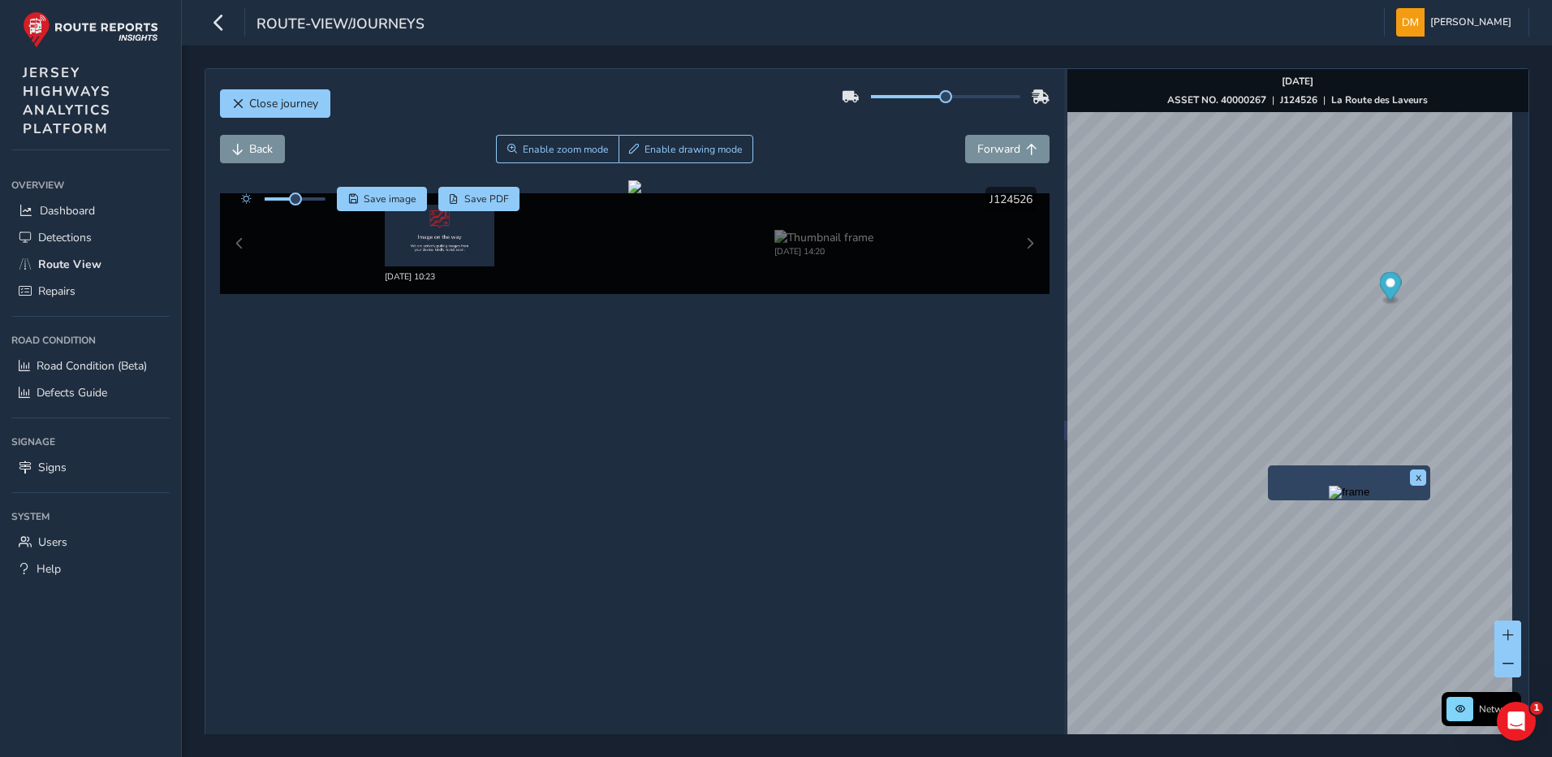
click at [1271, 466] on div "x" at bounding box center [1349, 482] width 162 height 35
click at [818, 244] on img at bounding box center [824, 237] width 99 height 15
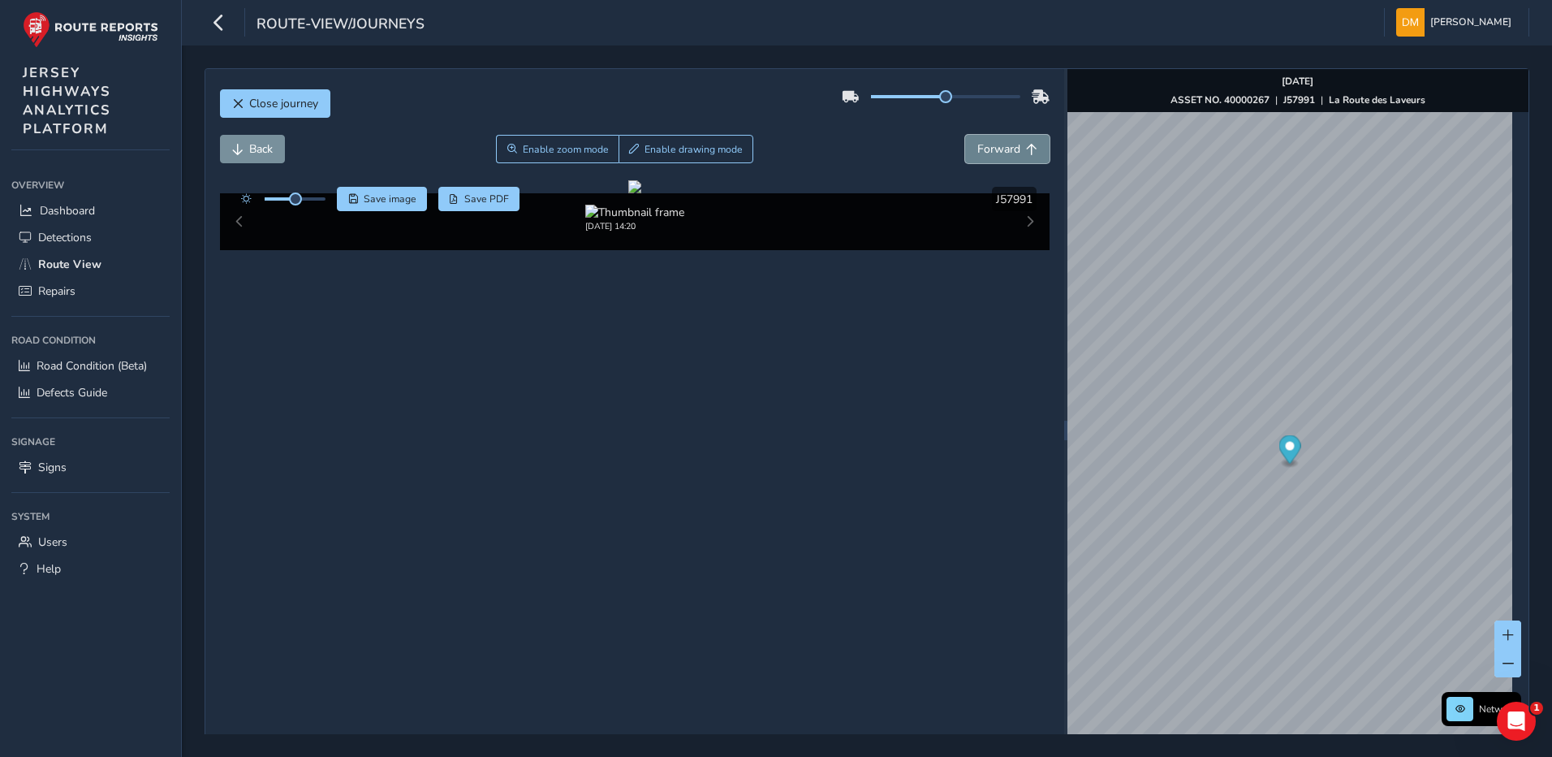
click at [988, 144] on span "Forward" at bounding box center [998, 148] width 43 height 15
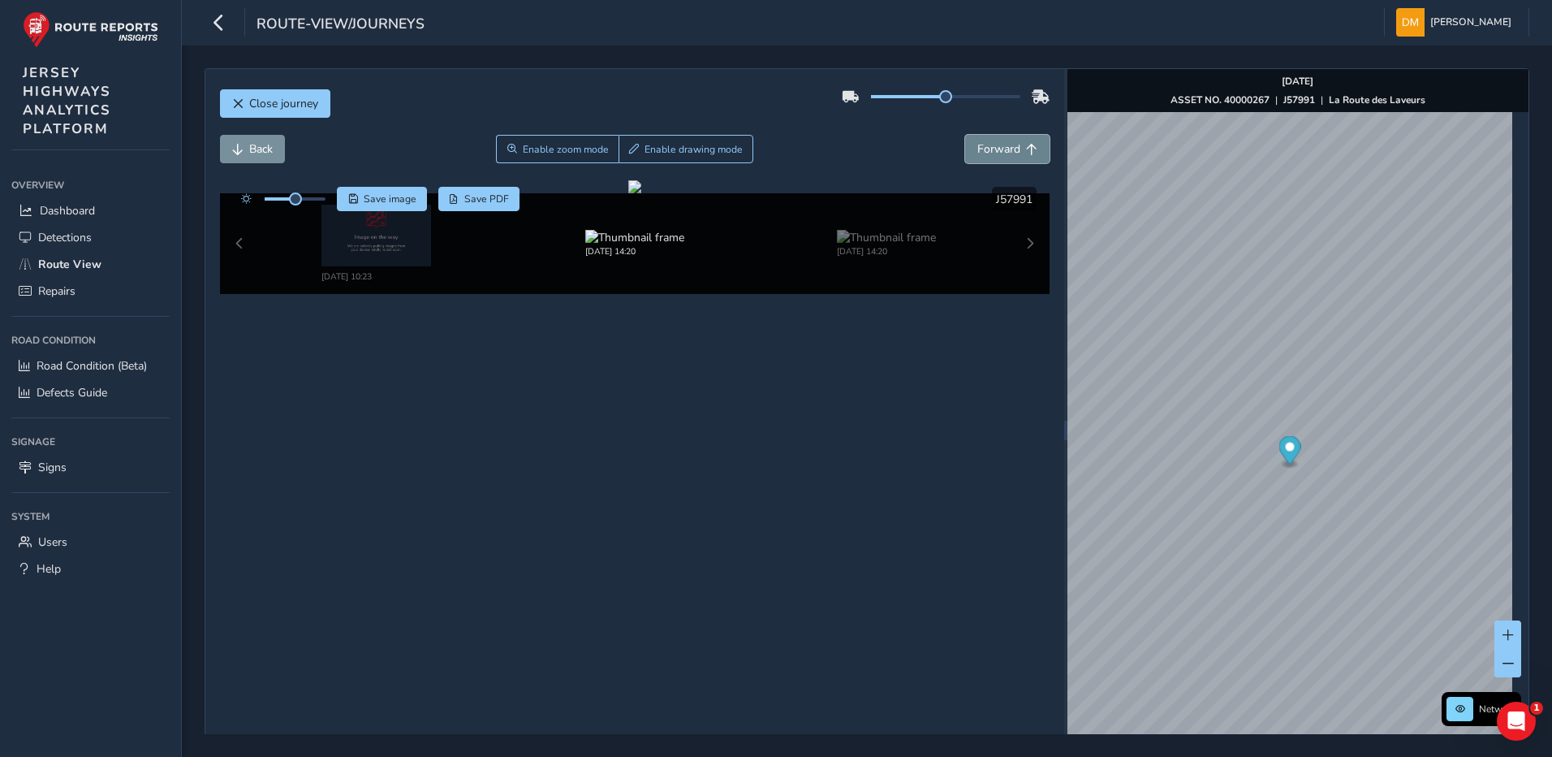
click at [988, 144] on span "Forward" at bounding box center [998, 148] width 43 height 15
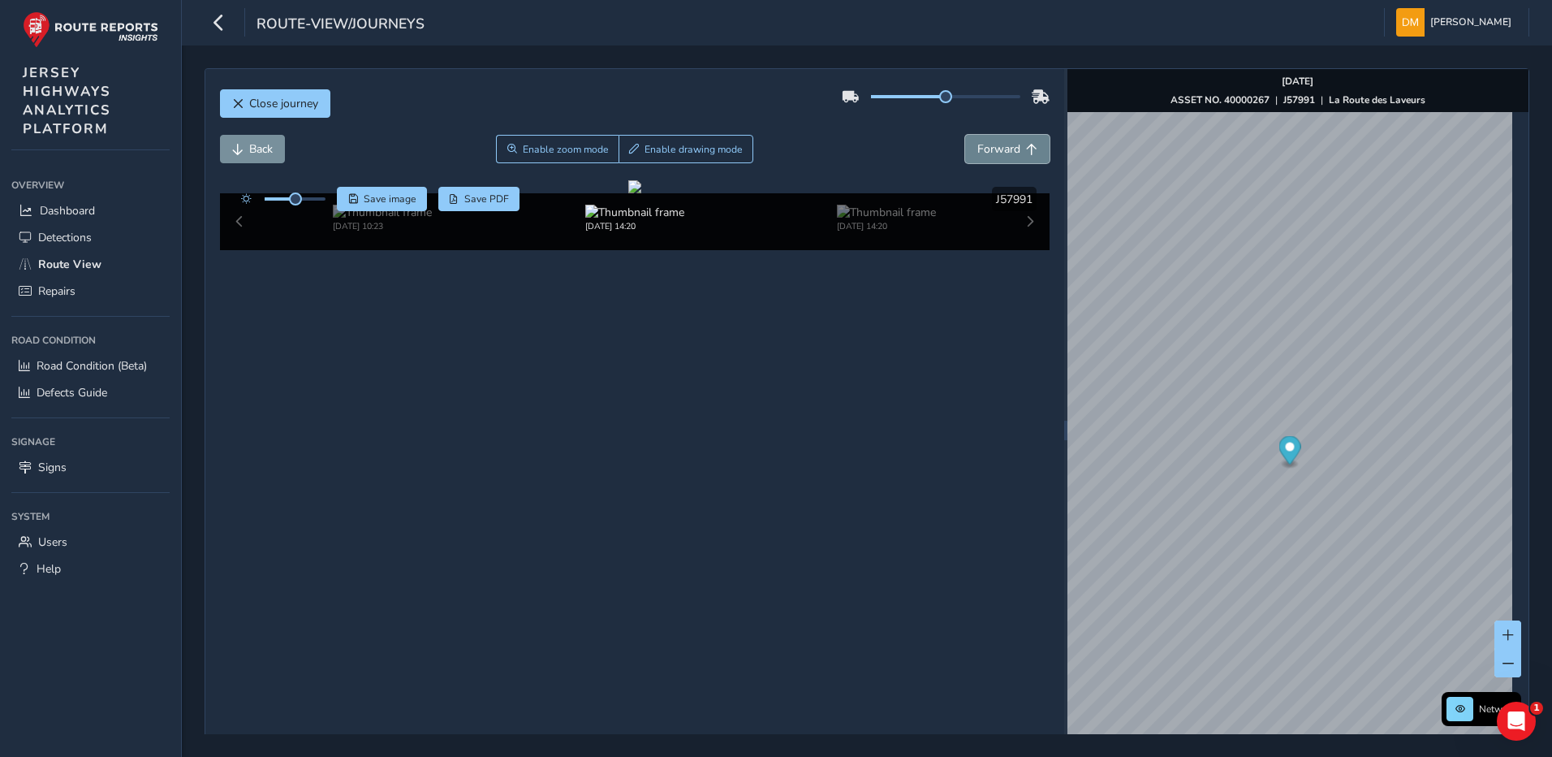
click at [988, 144] on span "Forward" at bounding box center [998, 148] width 43 height 15
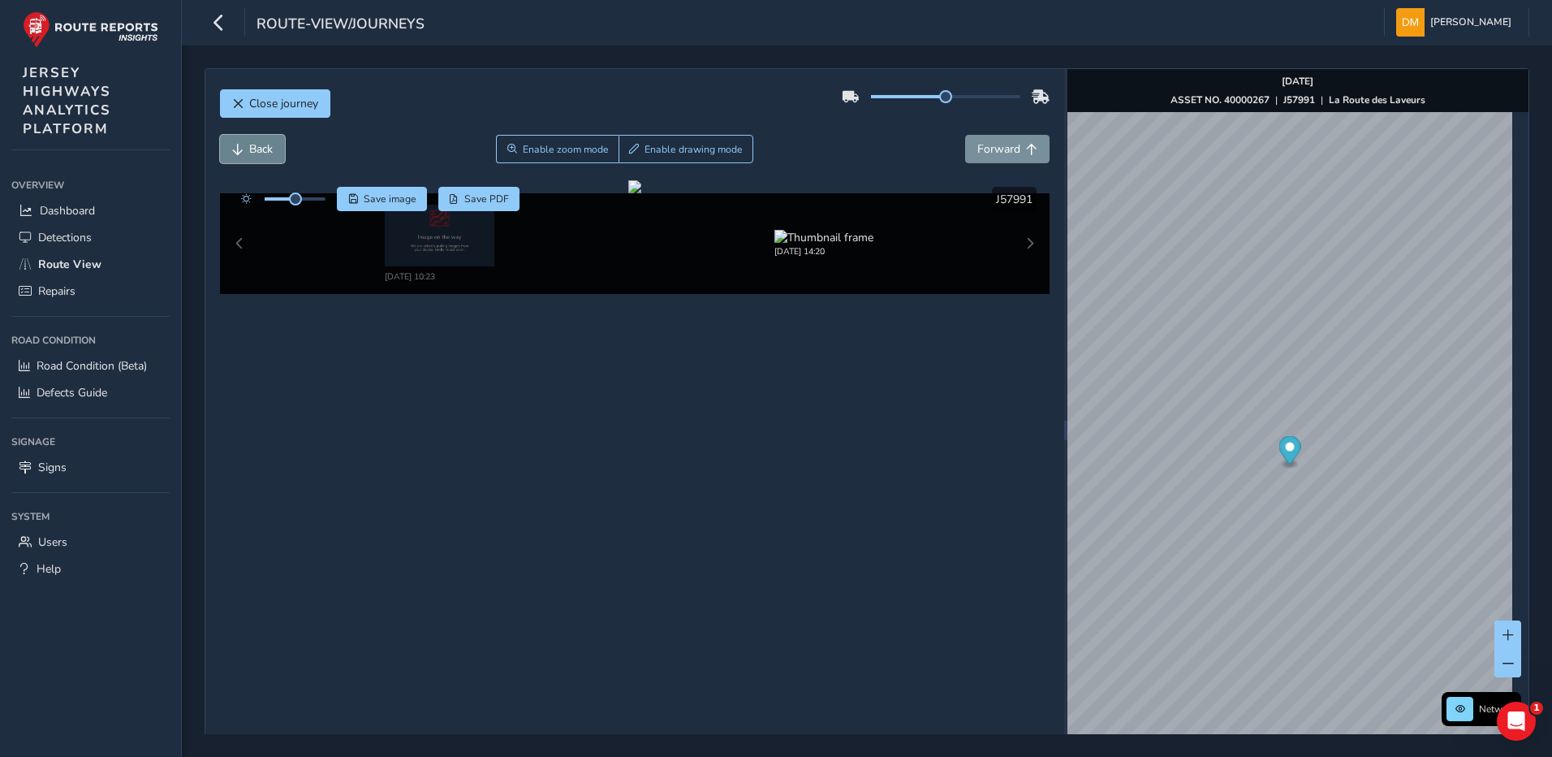
click at [249, 149] on span "Back" at bounding box center [261, 148] width 24 height 15
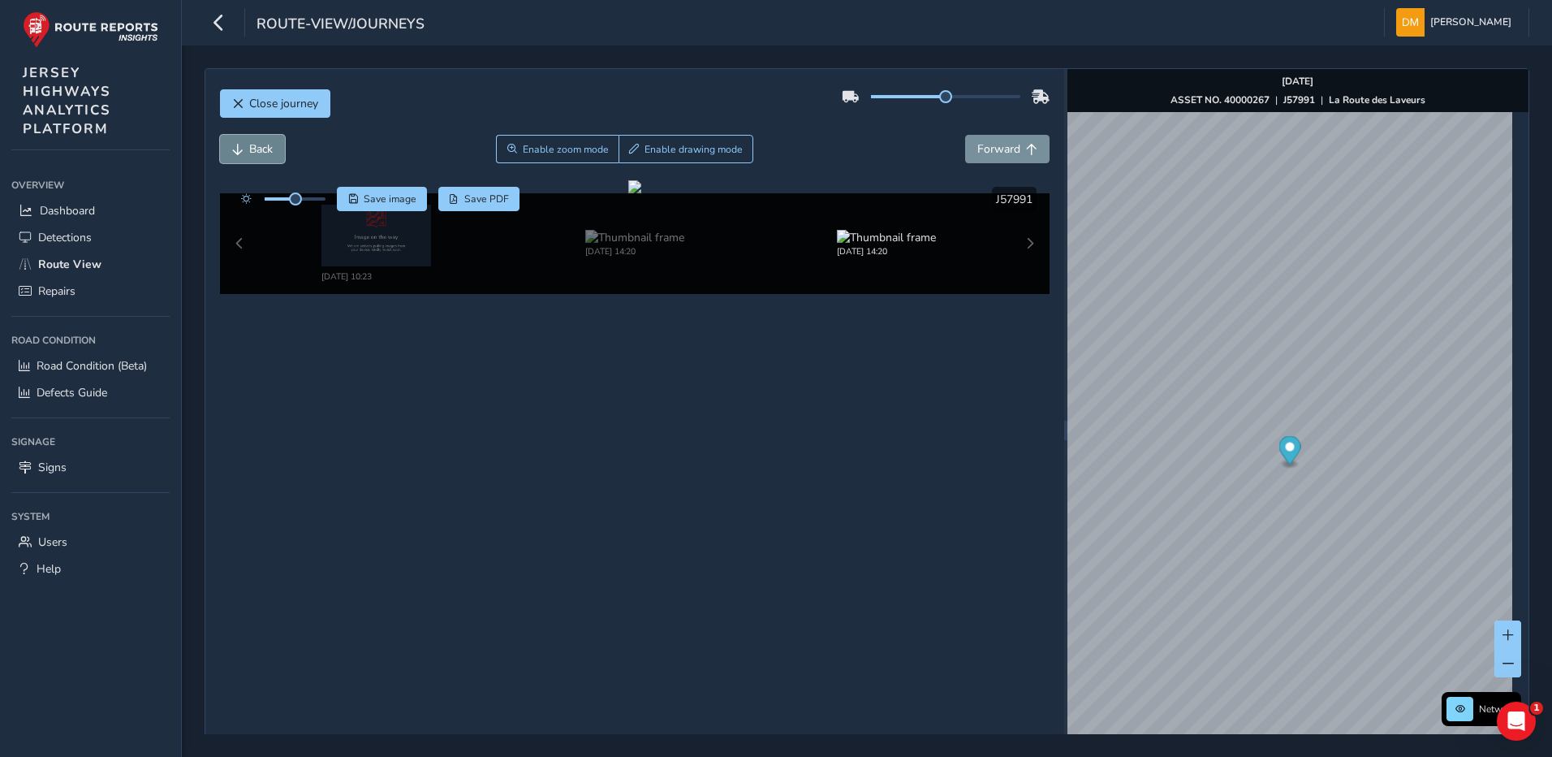
click at [249, 149] on span "Back" at bounding box center [261, 148] width 24 height 15
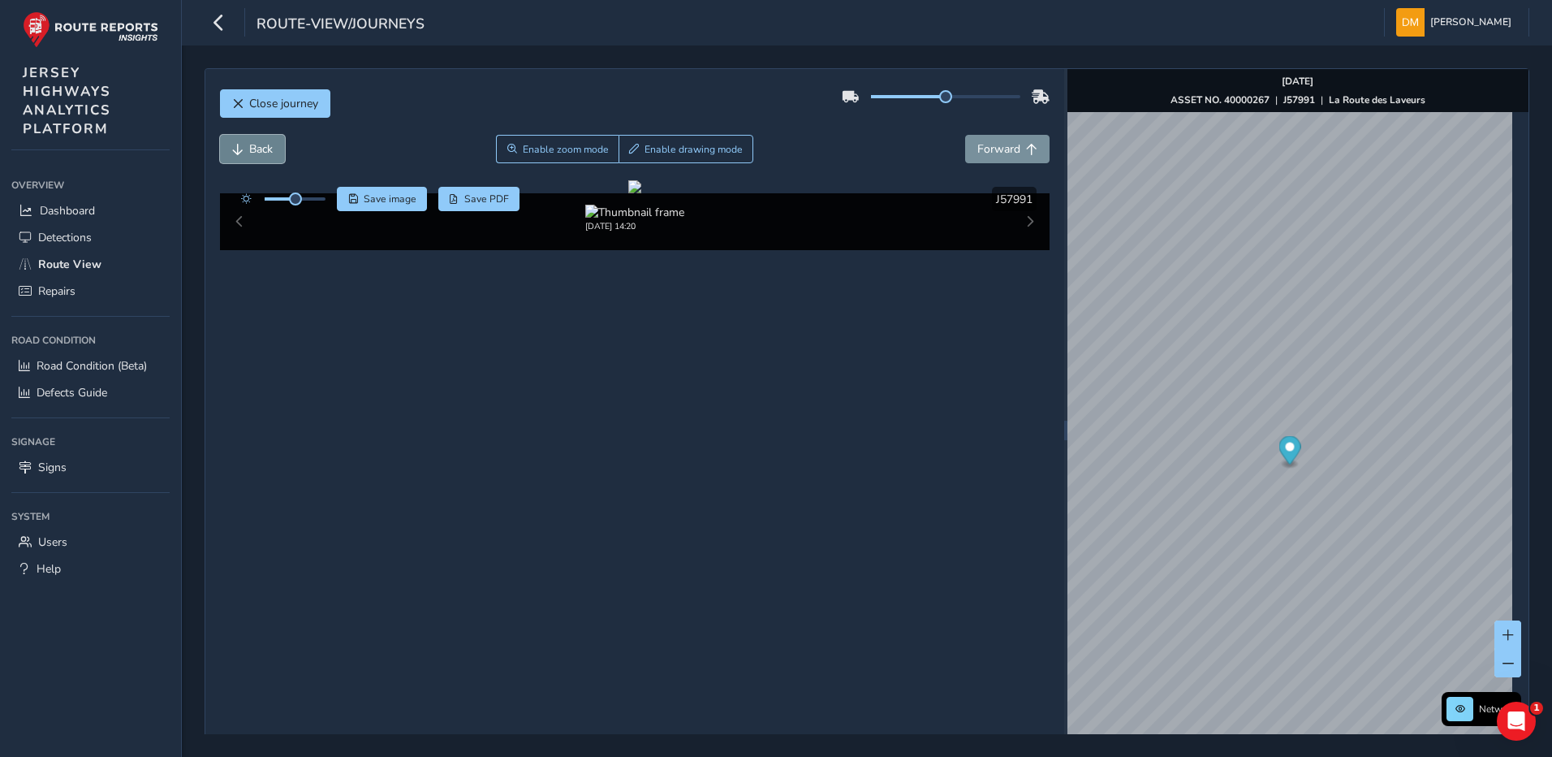
click at [249, 149] on span "Back" at bounding box center [261, 148] width 24 height 15
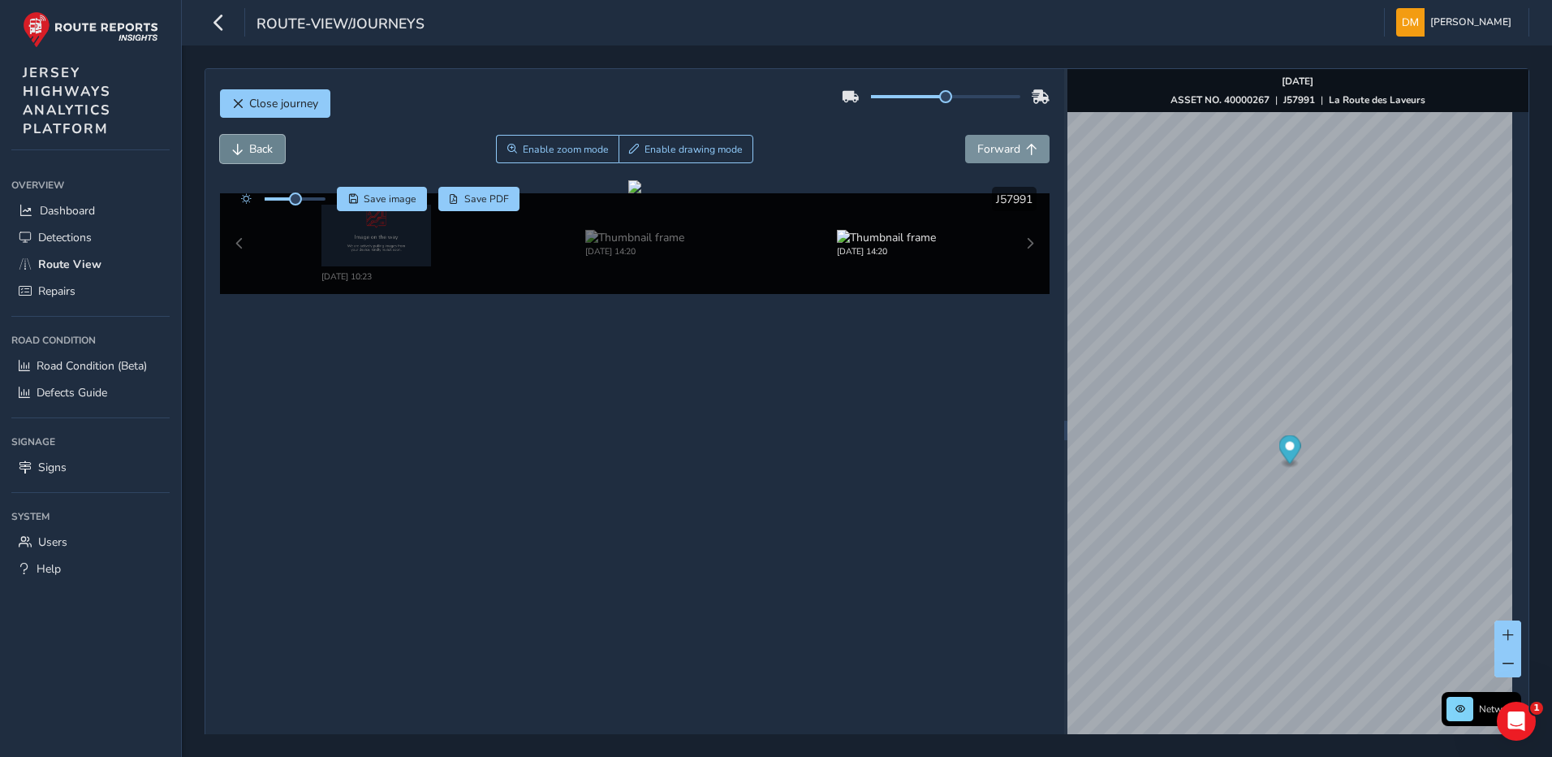
click at [249, 149] on span "Back" at bounding box center [261, 148] width 24 height 15
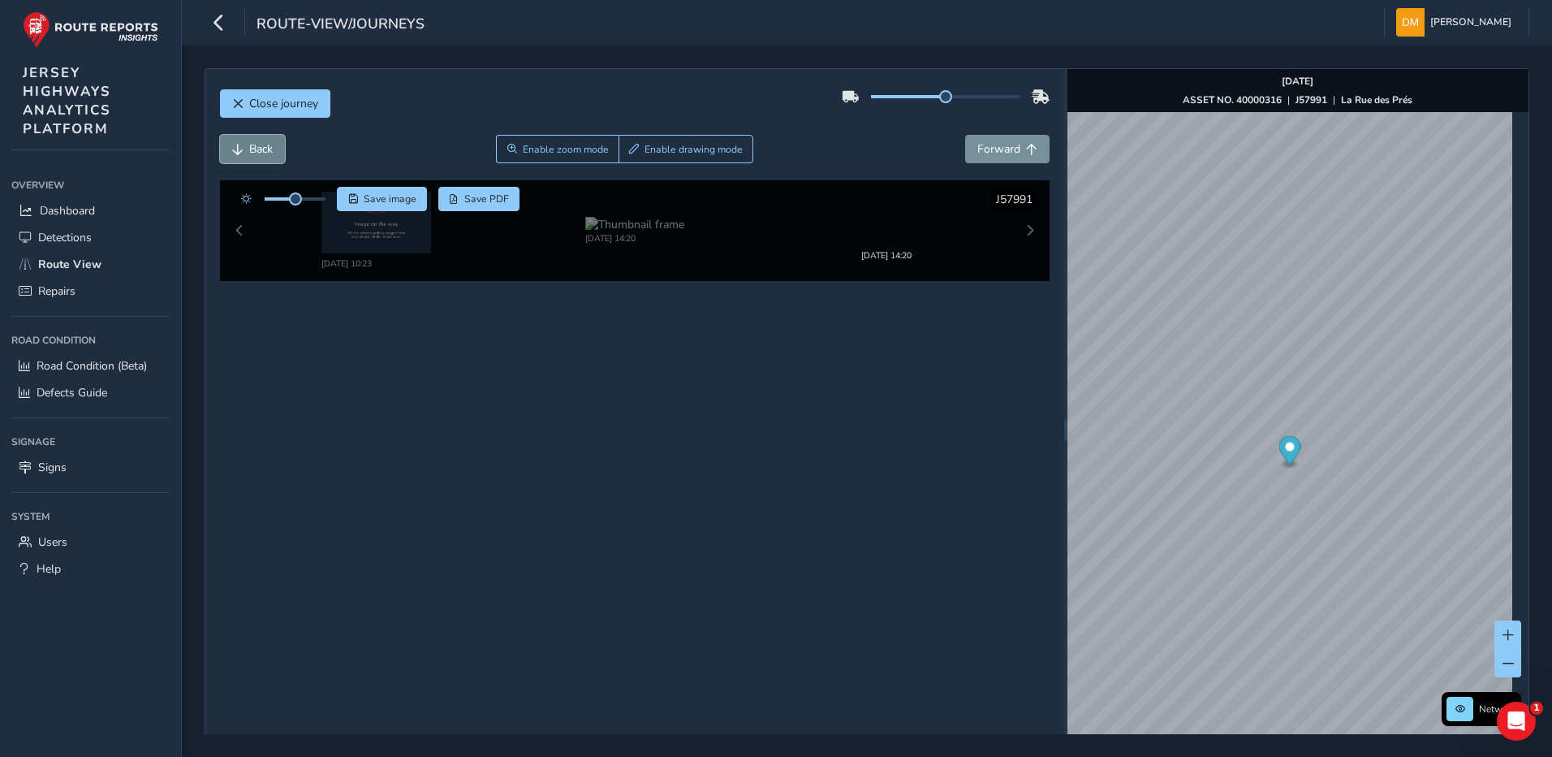
click at [249, 149] on span "Back" at bounding box center [261, 148] width 24 height 15
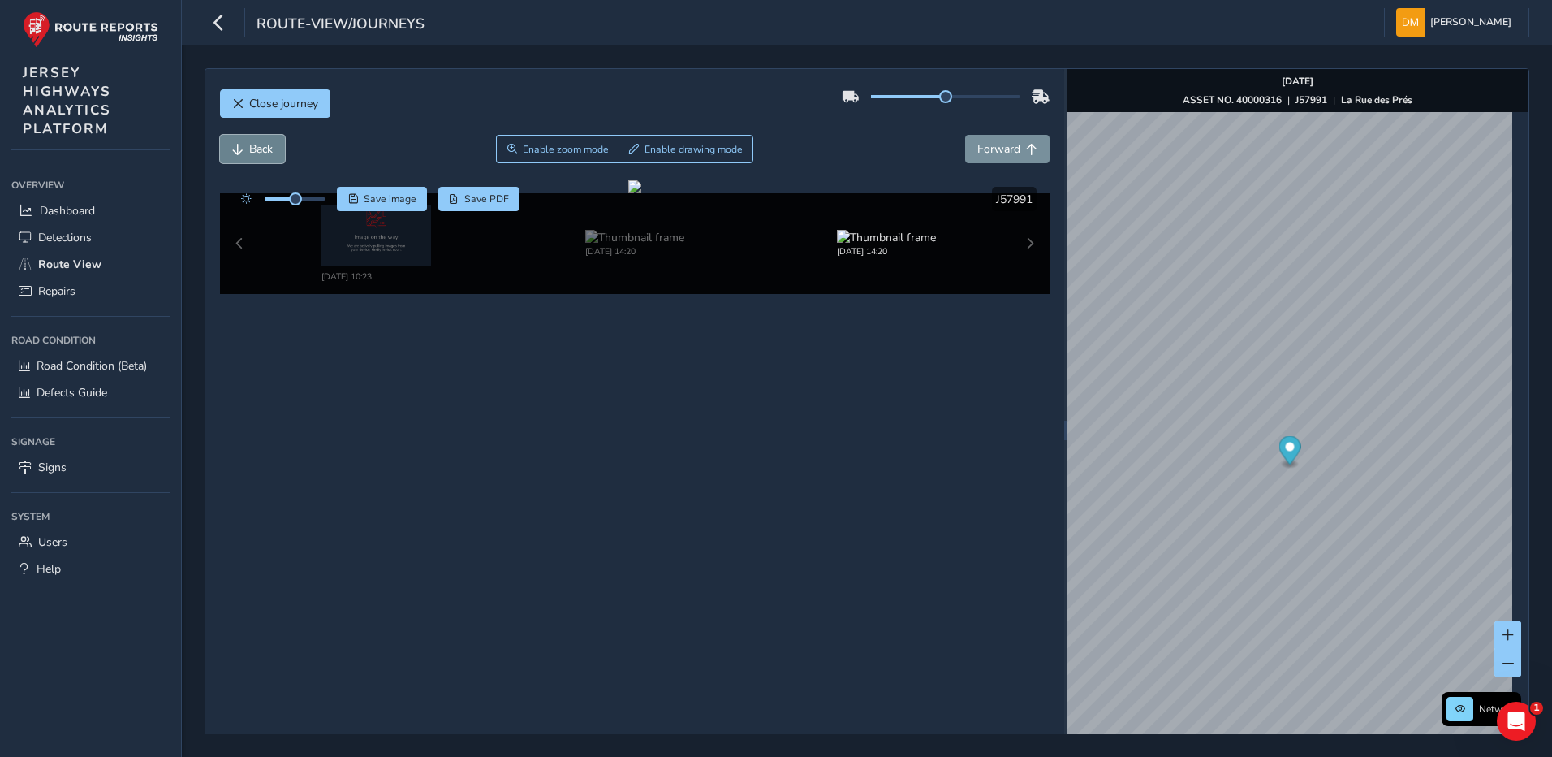
click at [249, 149] on span "Back" at bounding box center [261, 148] width 24 height 15
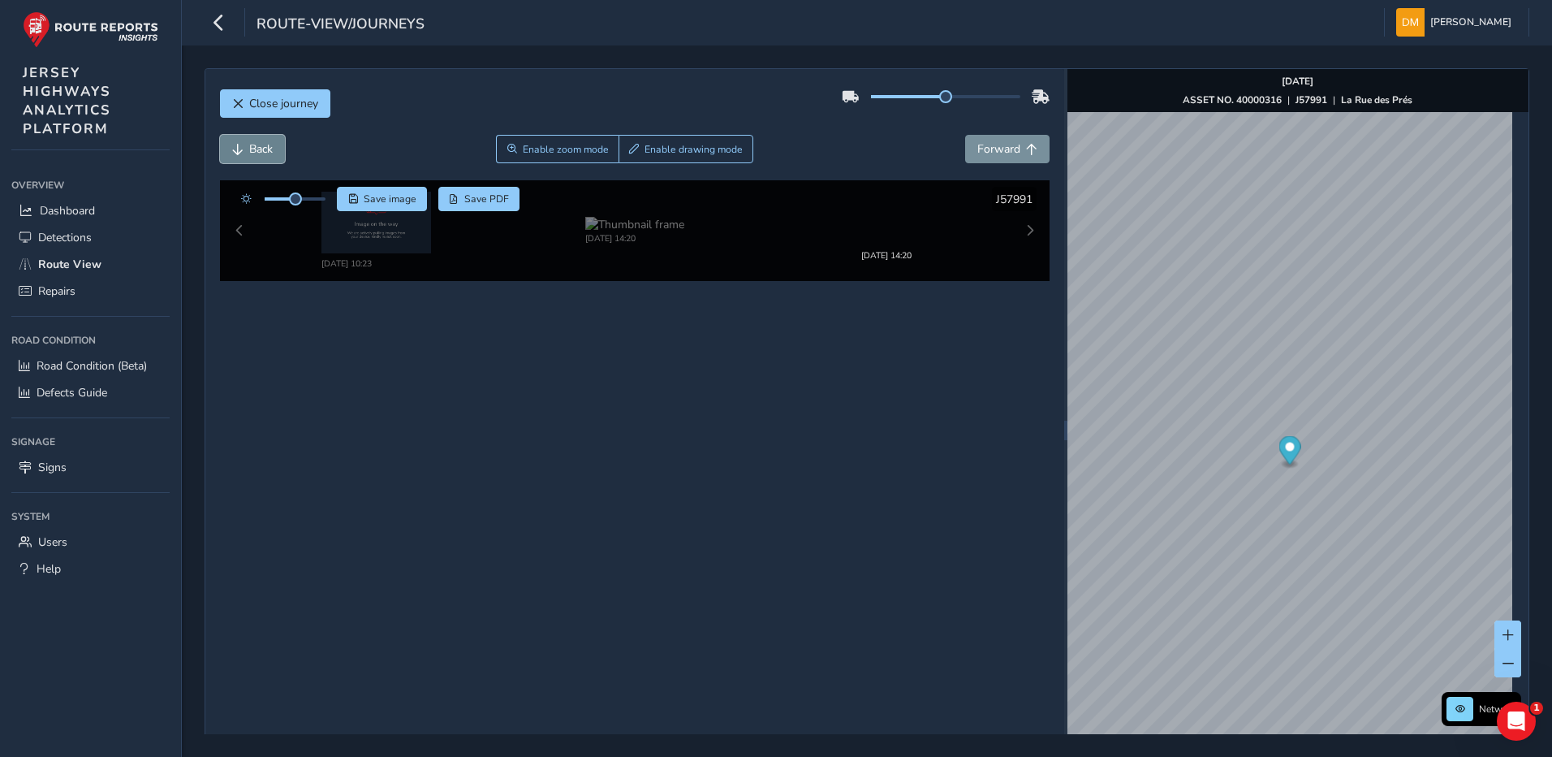
click at [249, 149] on span "Back" at bounding box center [261, 148] width 24 height 15
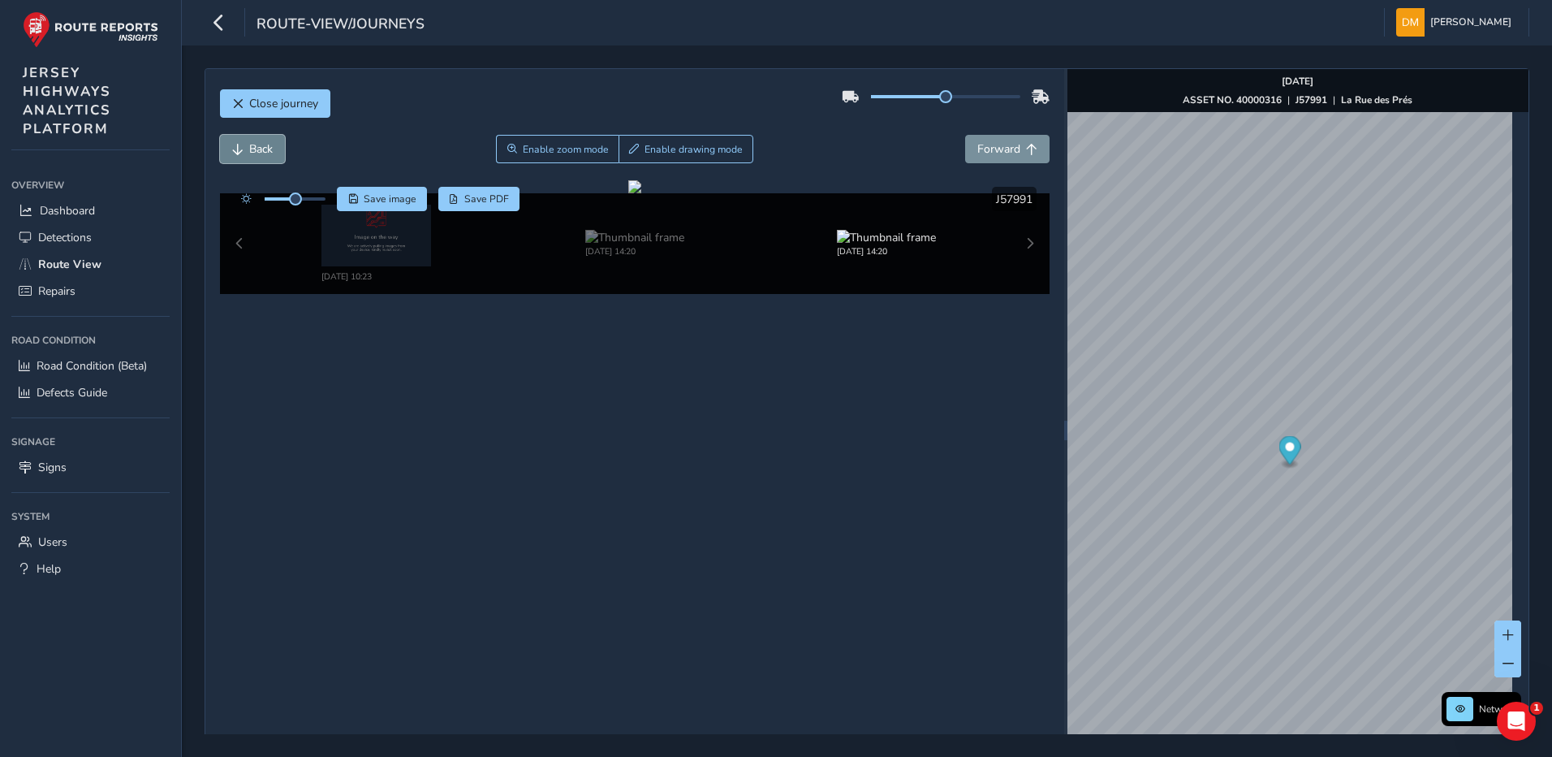
click at [249, 149] on span "Back" at bounding box center [261, 148] width 24 height 15
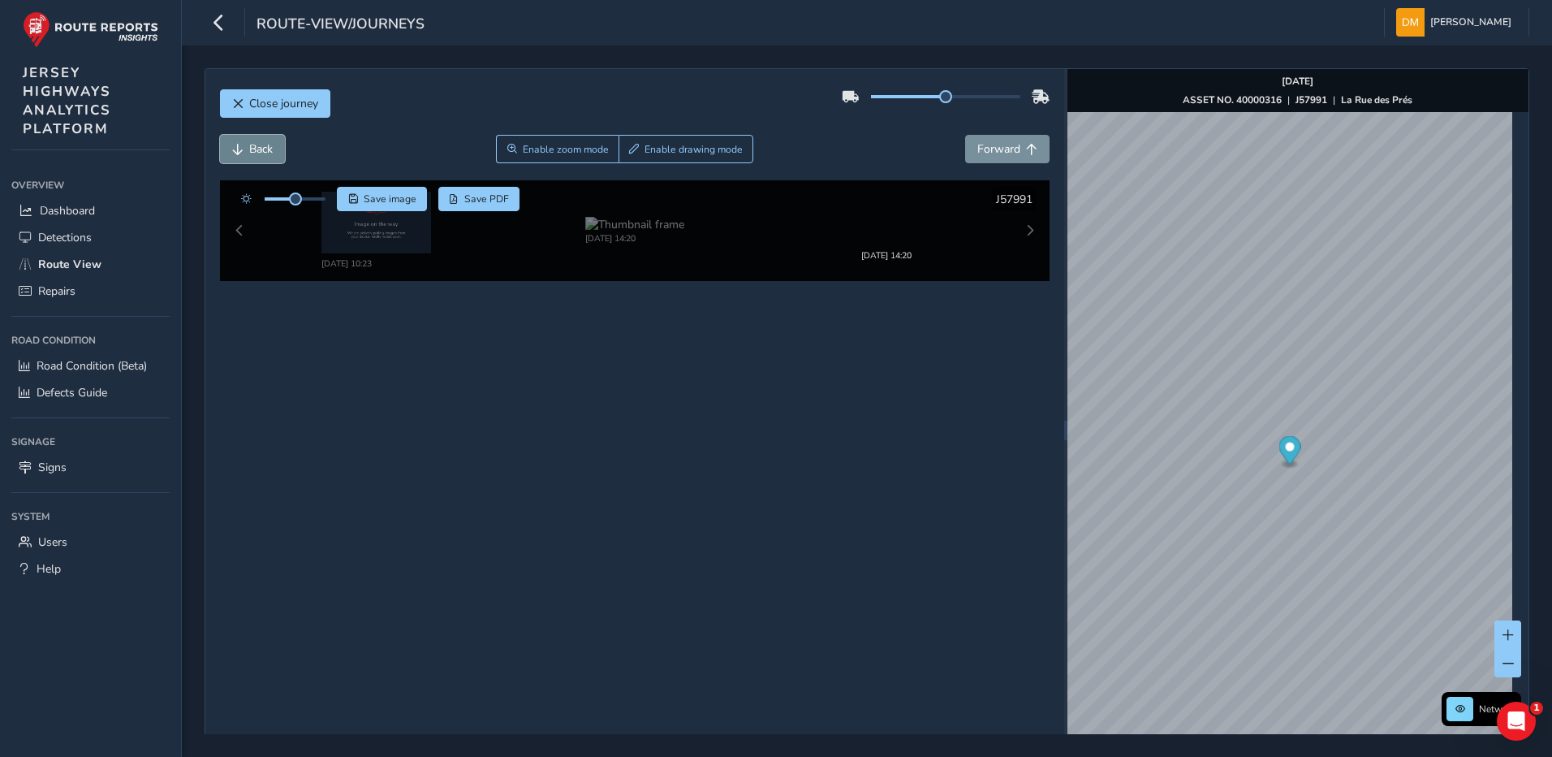
click at [249, 149] on span "Back" at bounding box center [261, 148] width 24 height 15
